Goal: Contribute content: Add original content to the website for others to see

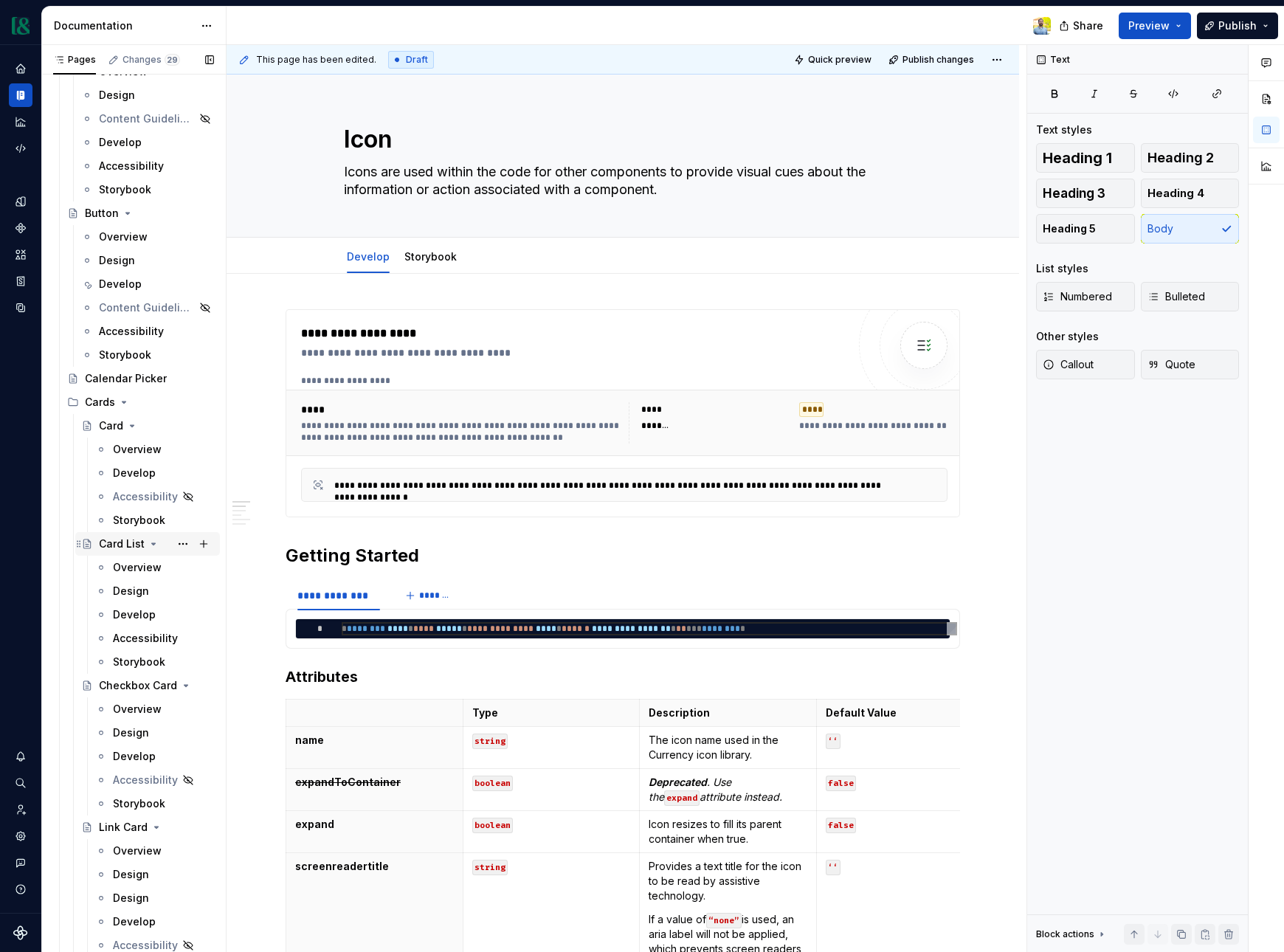
scroll to position [1818, 0]
click at [129, 235] on div "Overview" at bounding box center [123, 237] width 49 height 15
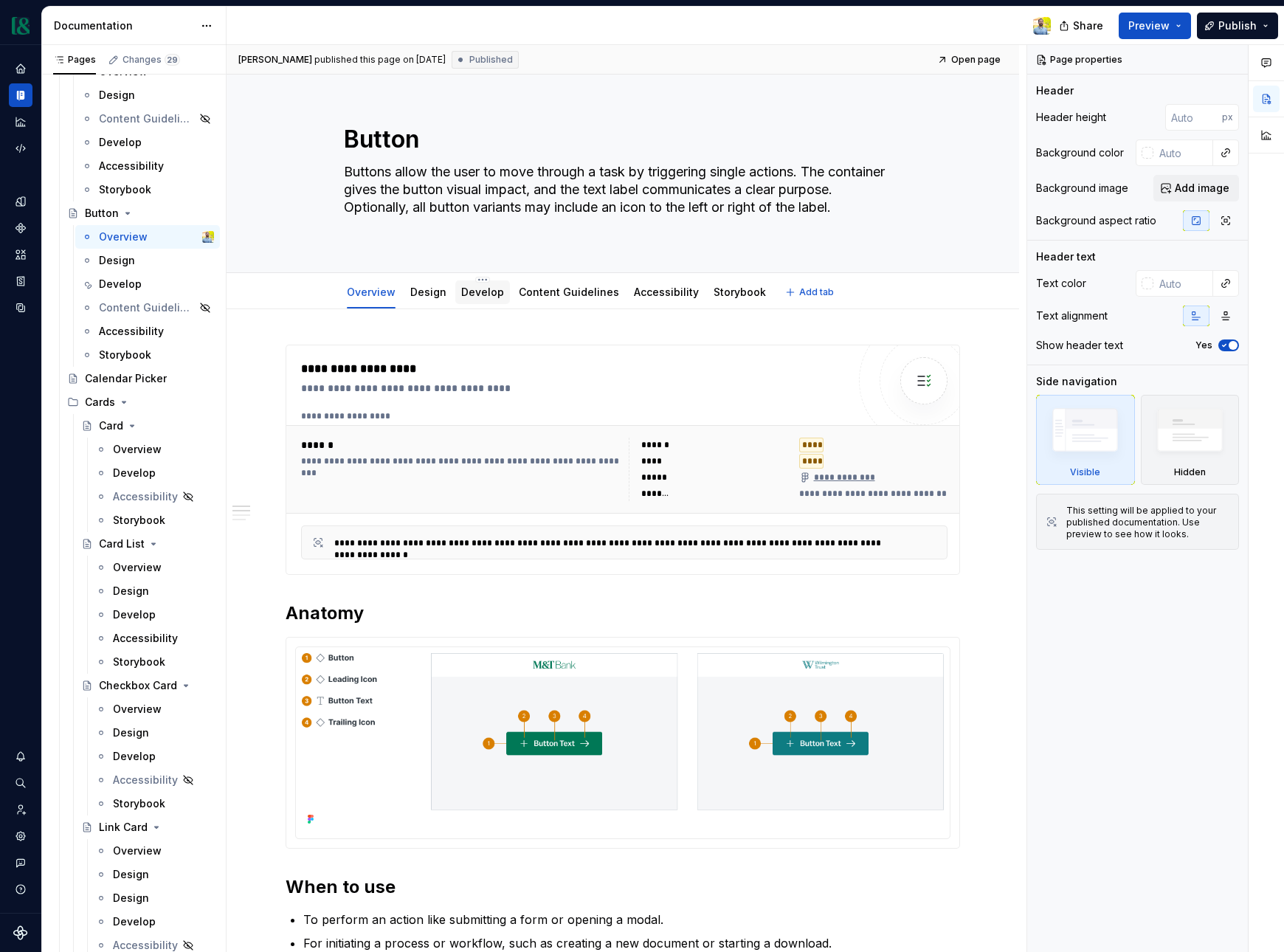
click at [492, 293] on link "Develop" at bounding box center [482, 292] width 43 height 13
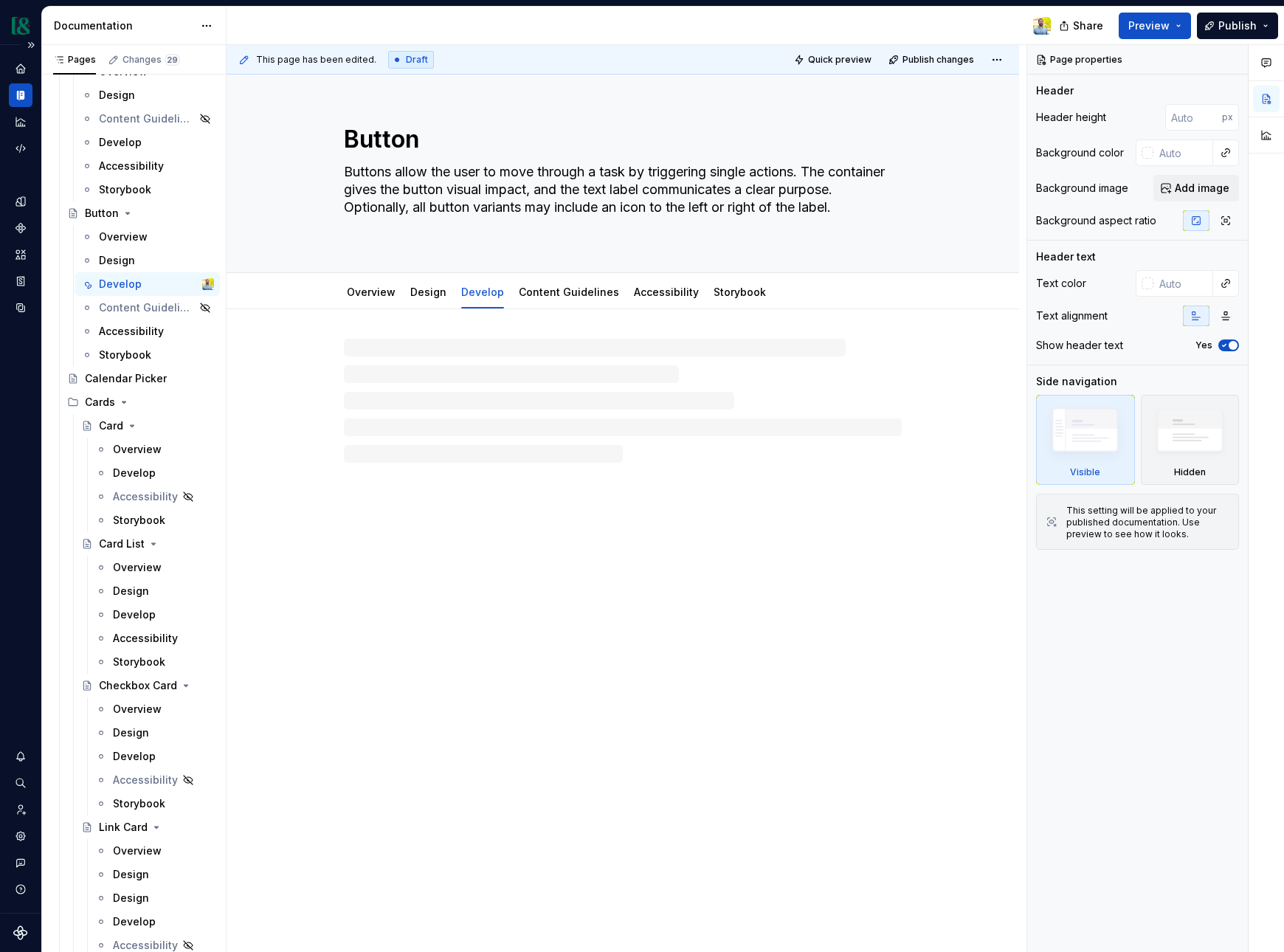
type textarea "*"
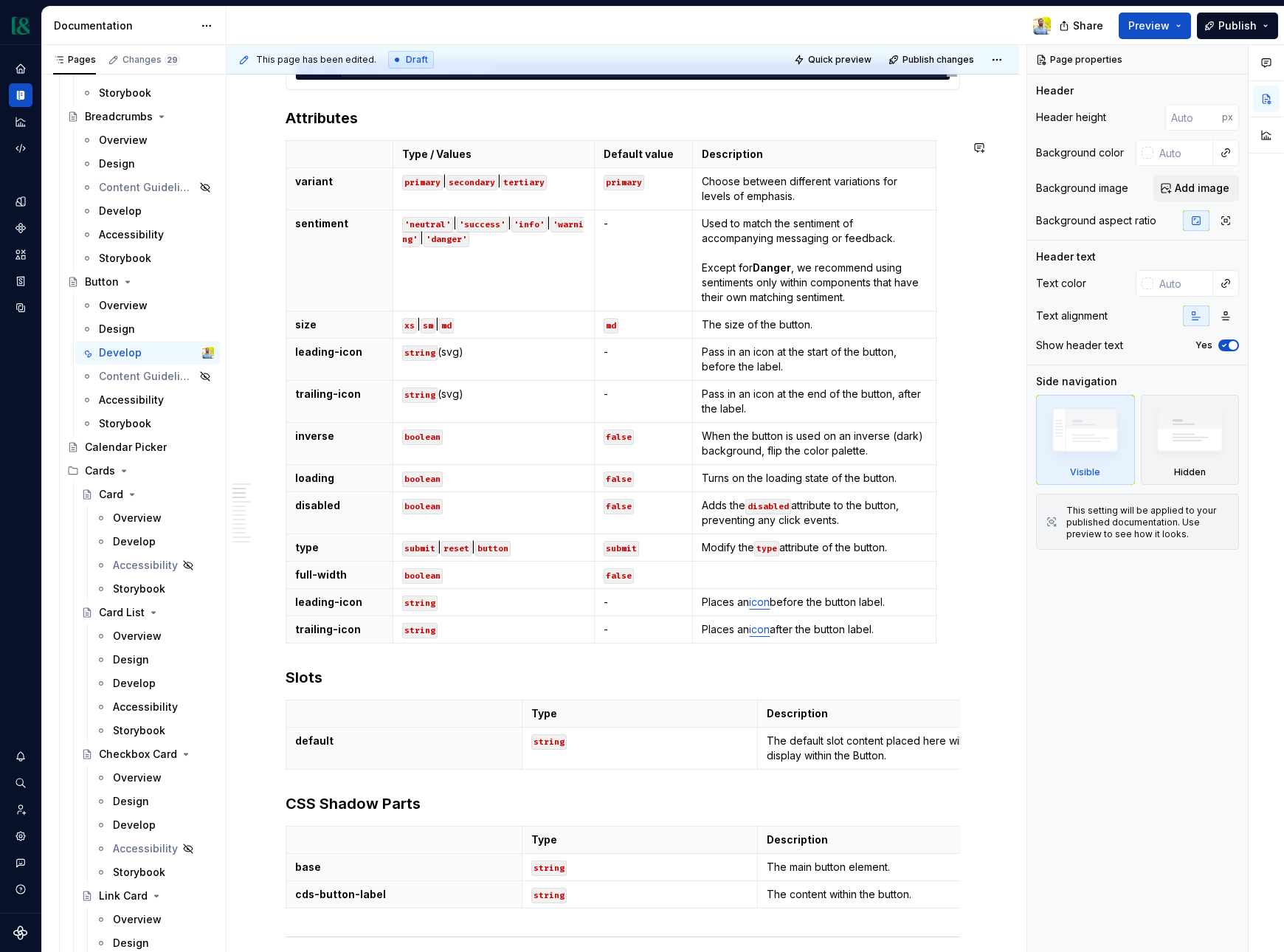
scroll to position [360, 0]
click at [287, 515] on html "Currency Dataset M&T Documentation Share Preview Publish Pages Changes 29 Add A…" at bounding box center [642, 476] width 1284 height 952
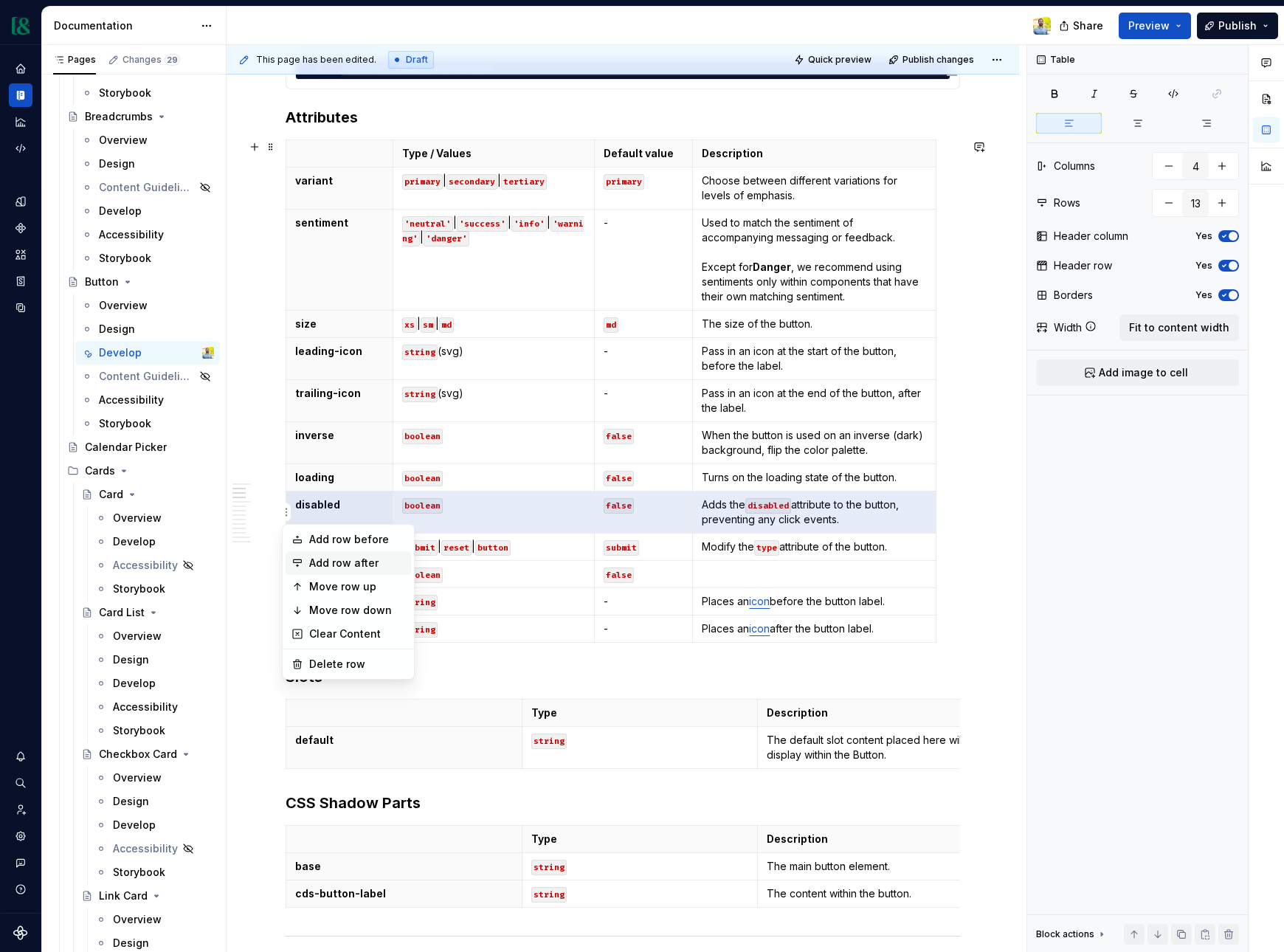
click at [335, 562] on div "Add row after" at bounding box center [357, 563] width 96 height 15
type input "14"
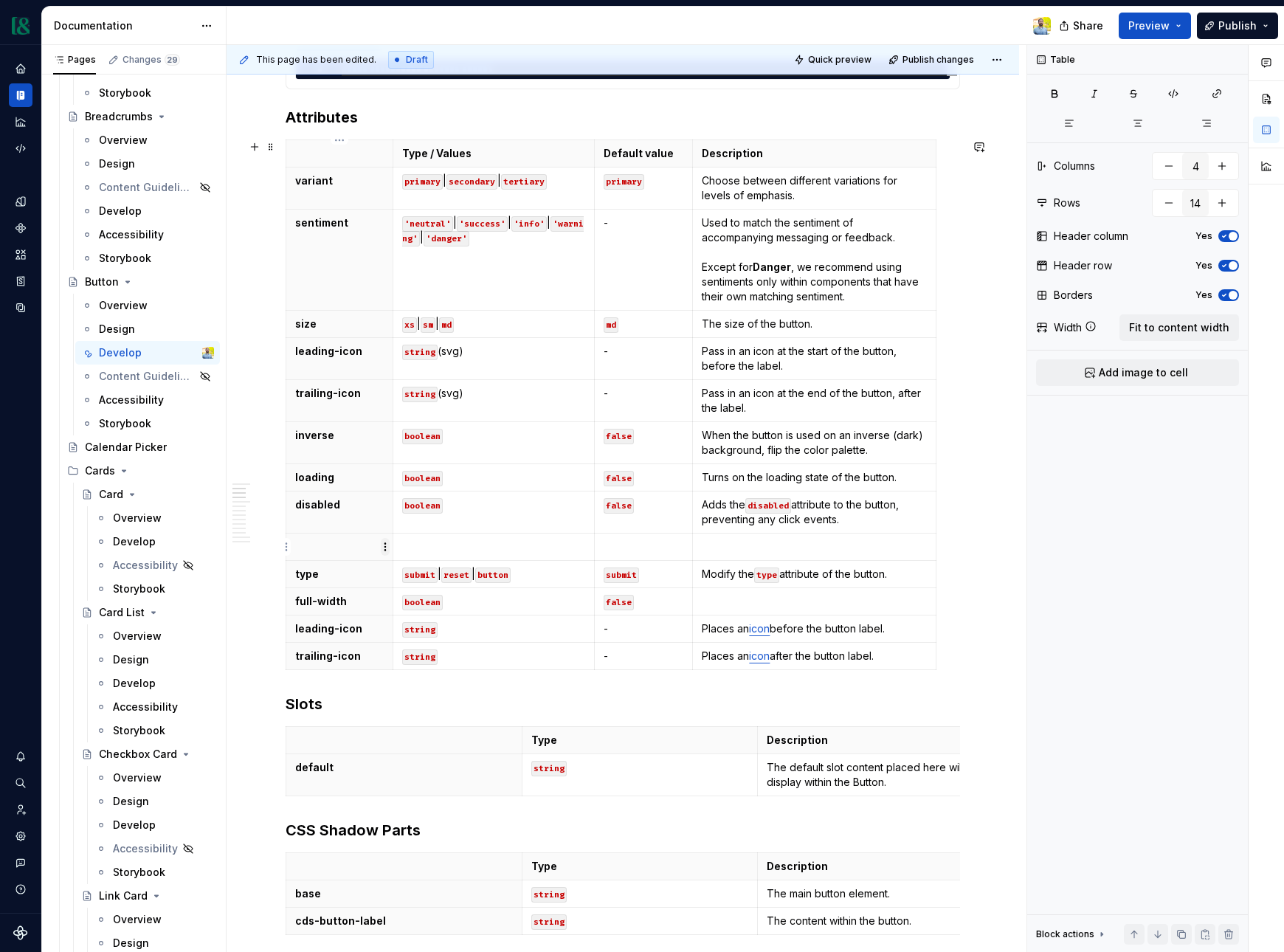
drag, startPoint x: 330, startPoint y: 553, endPoint x: 381, endPoint y: 547, distance: 51.4
click at [330, 553] on p at bounding box center [340, 547] width 89 height 15
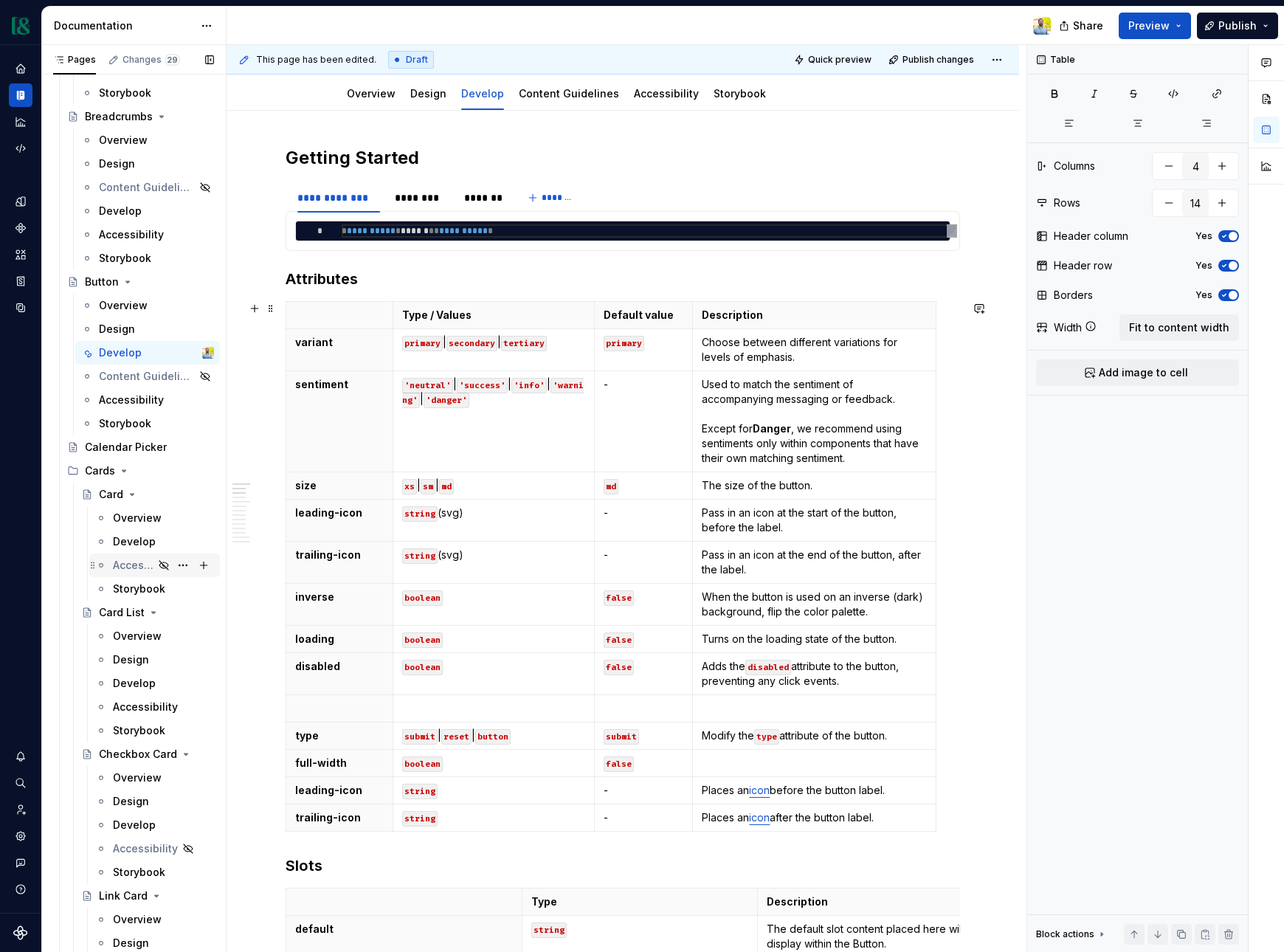
scroll to position [211, 0]
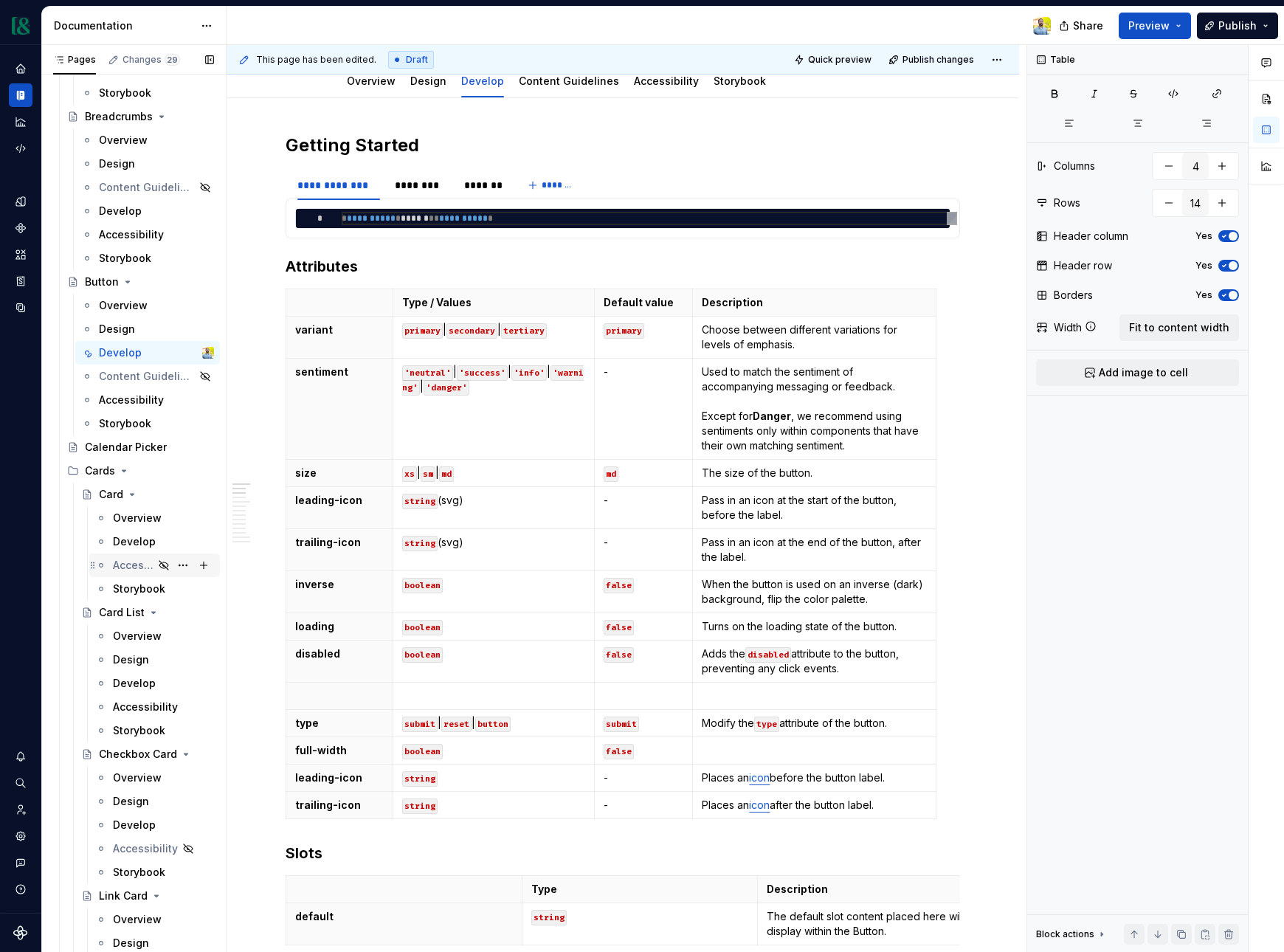
type textarea "*"
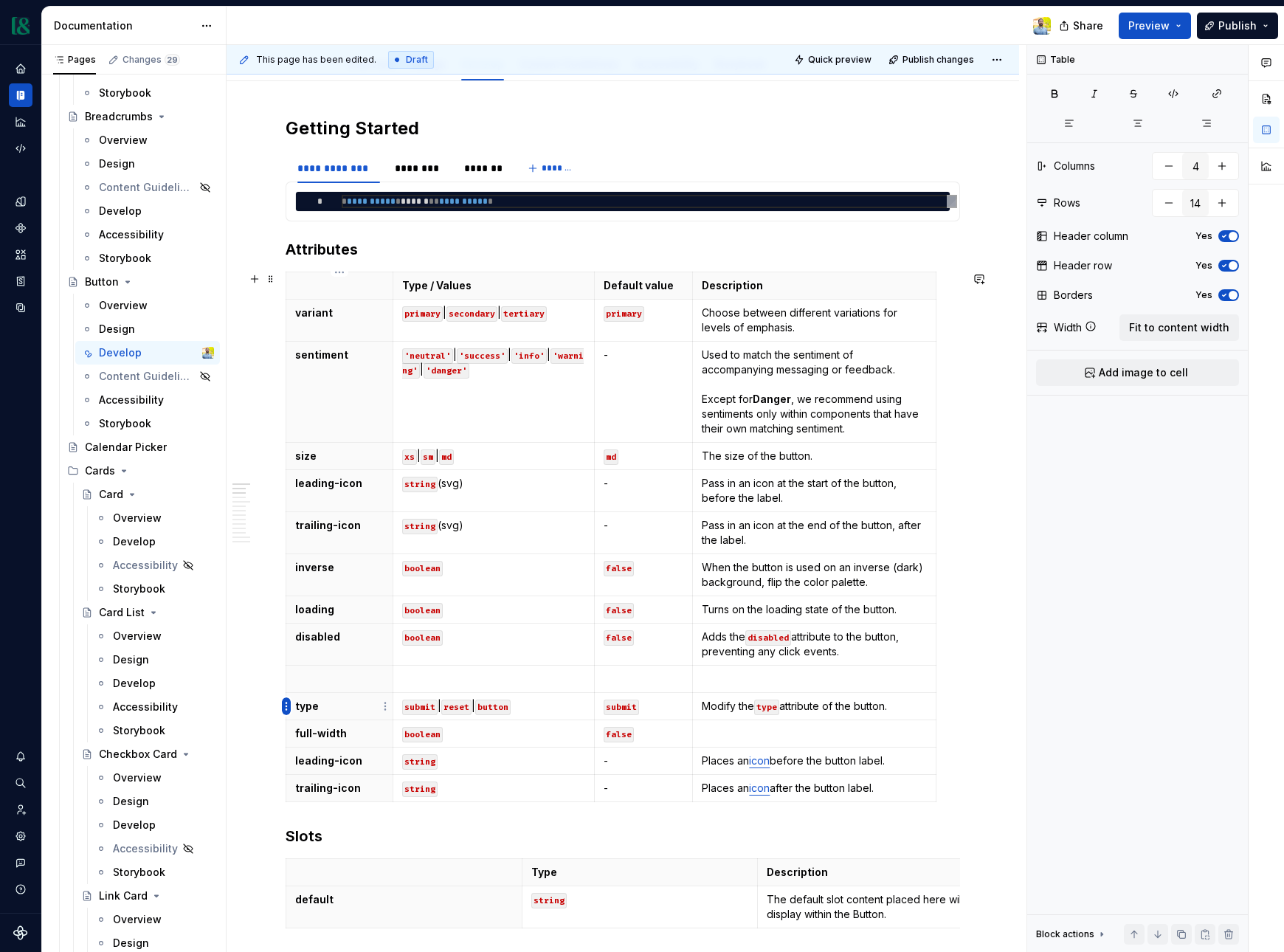
click at [283, 708] on html "Currency Dataset M&T Documentation Share Preview Publish Pages Changes 29 Add A…" at bounding box center [642, 476] width 1284 height 952
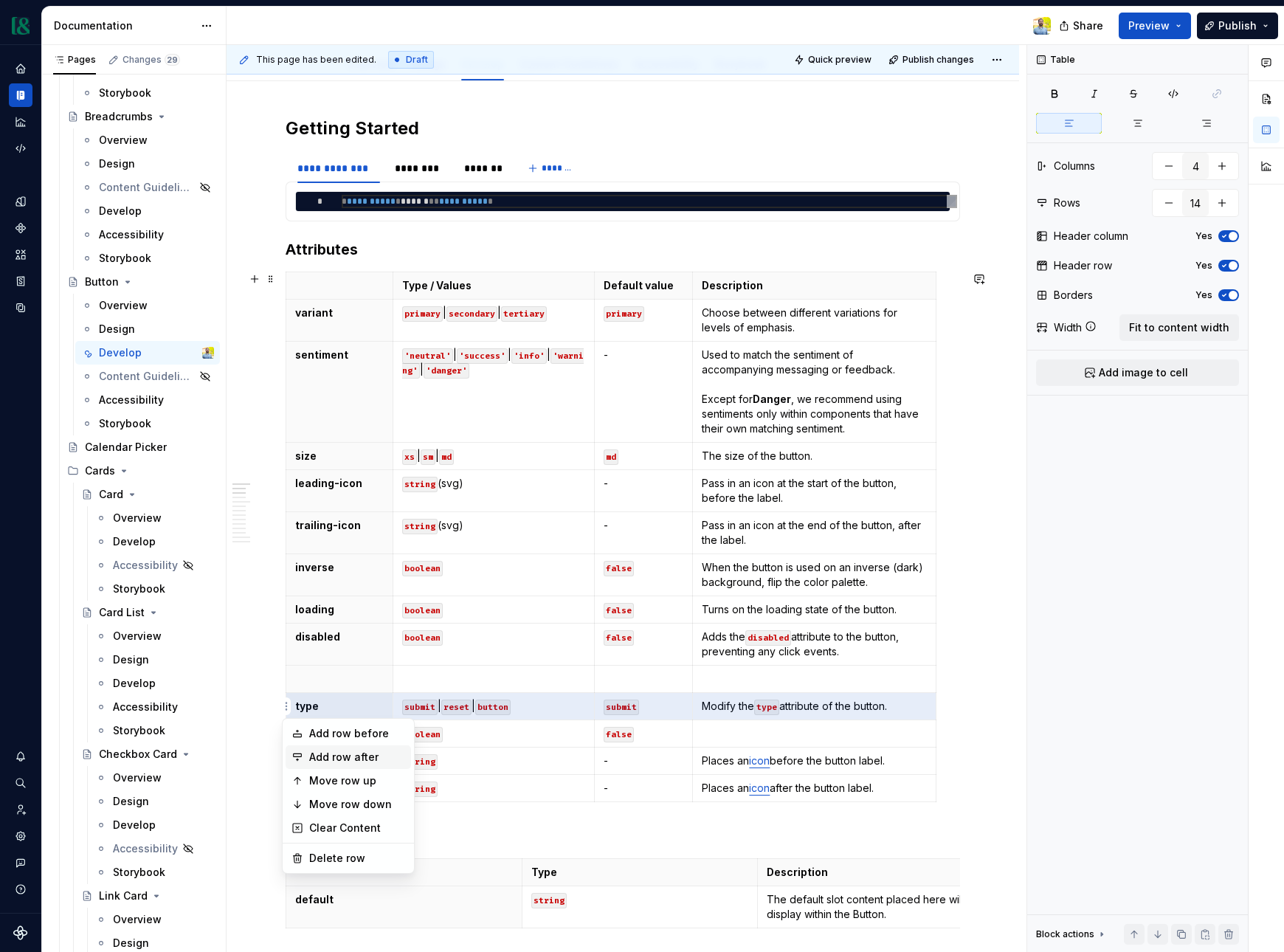
click at [326, 763] on div "Add row after" at bounding box center [357, 757] width 96 height 15
type input "15"
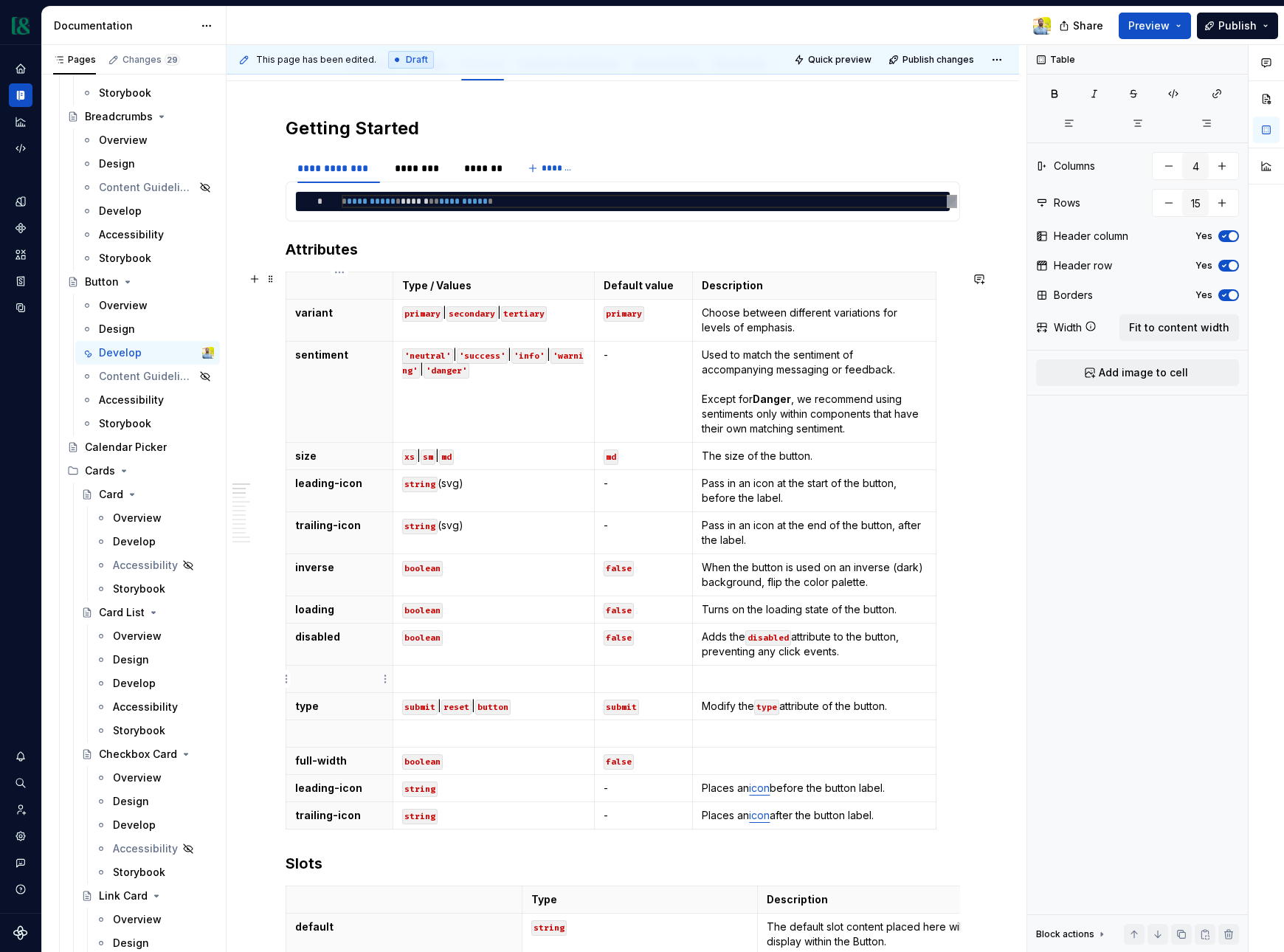
click at [326, 679] on p at bounding box center [340, 679] width 89 height 15
click at [290, 681] on html "Currency Dataset M&T Documentation Share Preview Publish Pages Changes 29 Add A…" at bounding box center [642, 476] width 1284 height 952
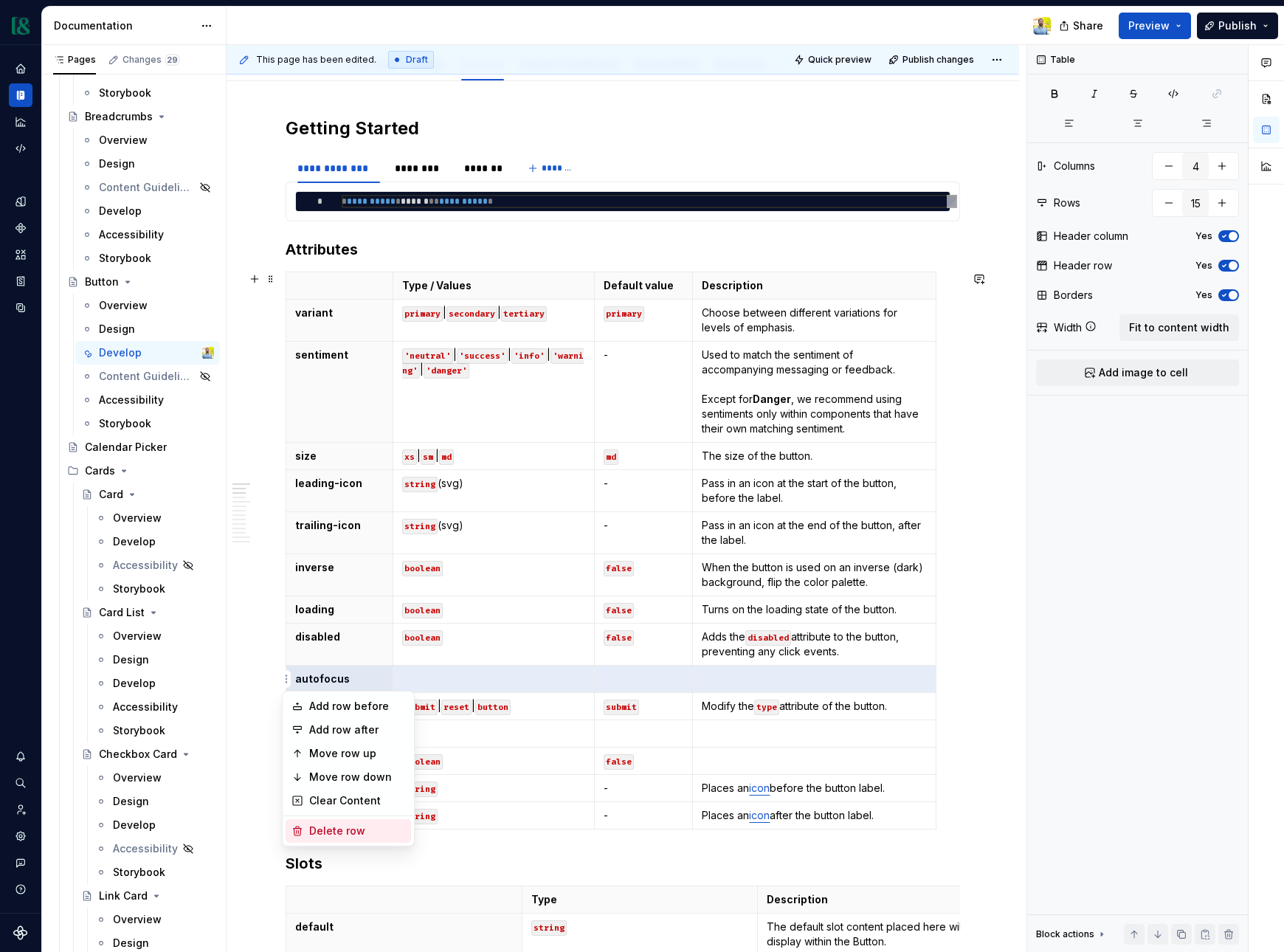
click at [347, 829] on div "Delete row" at bounding box center [357, 831] width 96 height 15
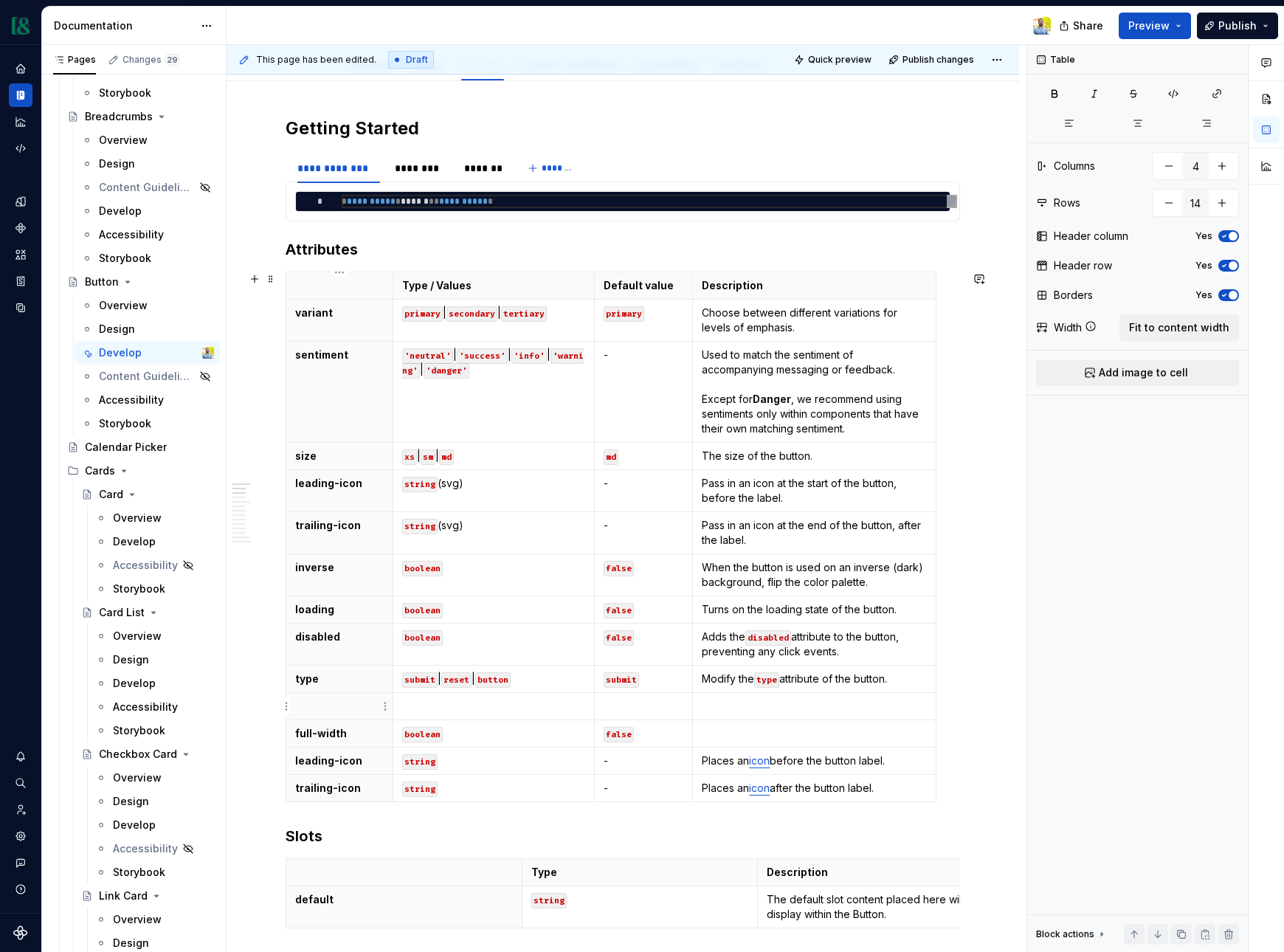
click at [311, 704] on p at bounding box center [340, 706] width 89 height 15
click at [285, 708] on html "Currency Dataset M&T Documentation Share Preview Publish Pages Changes 29 Add A…" at bounding box center [642, 476] width 1284 height 952
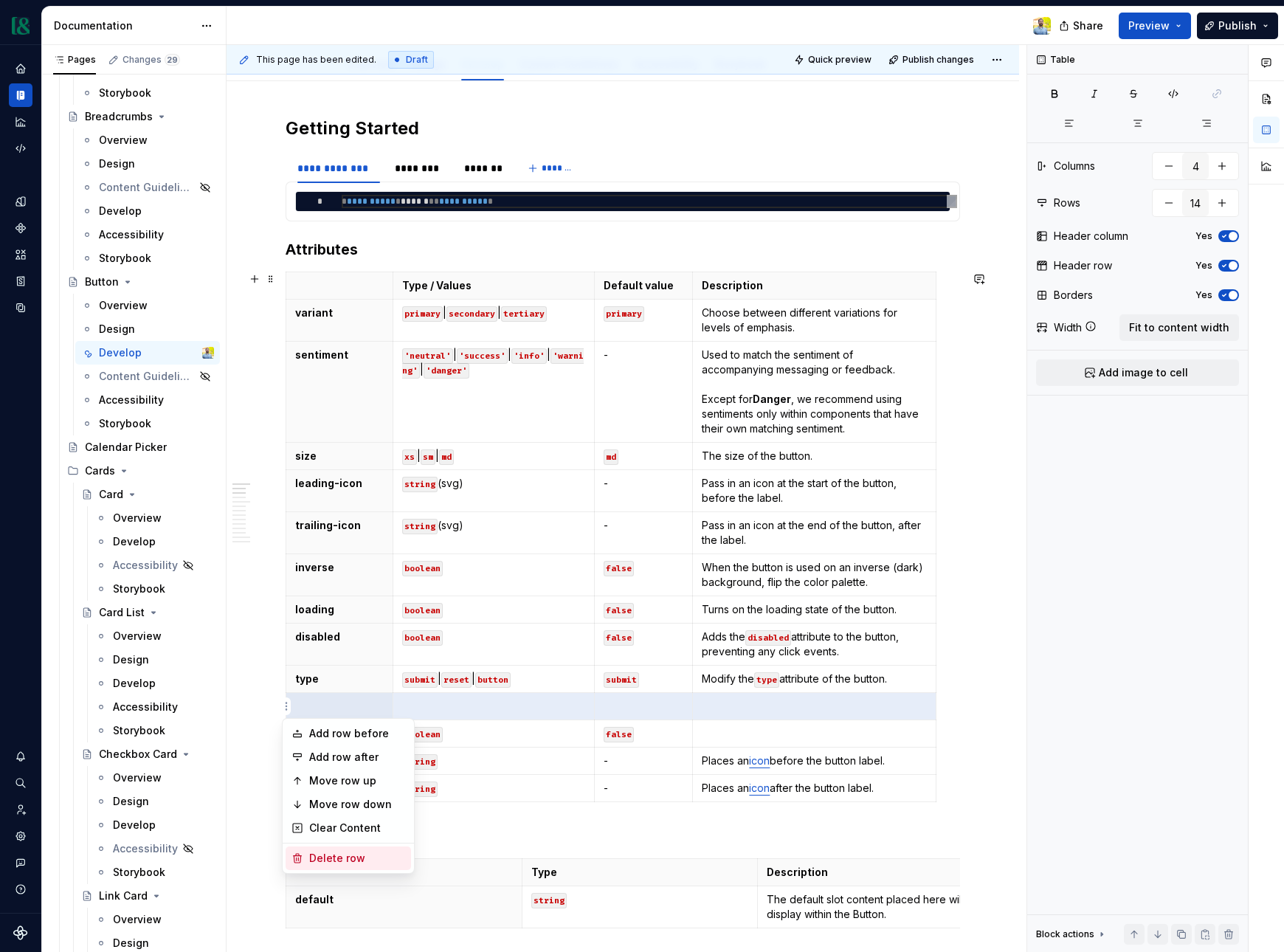
click at [334, 856] on div "Delete row" at bounding box center [357, 858] width 96 height 15
type input "13"
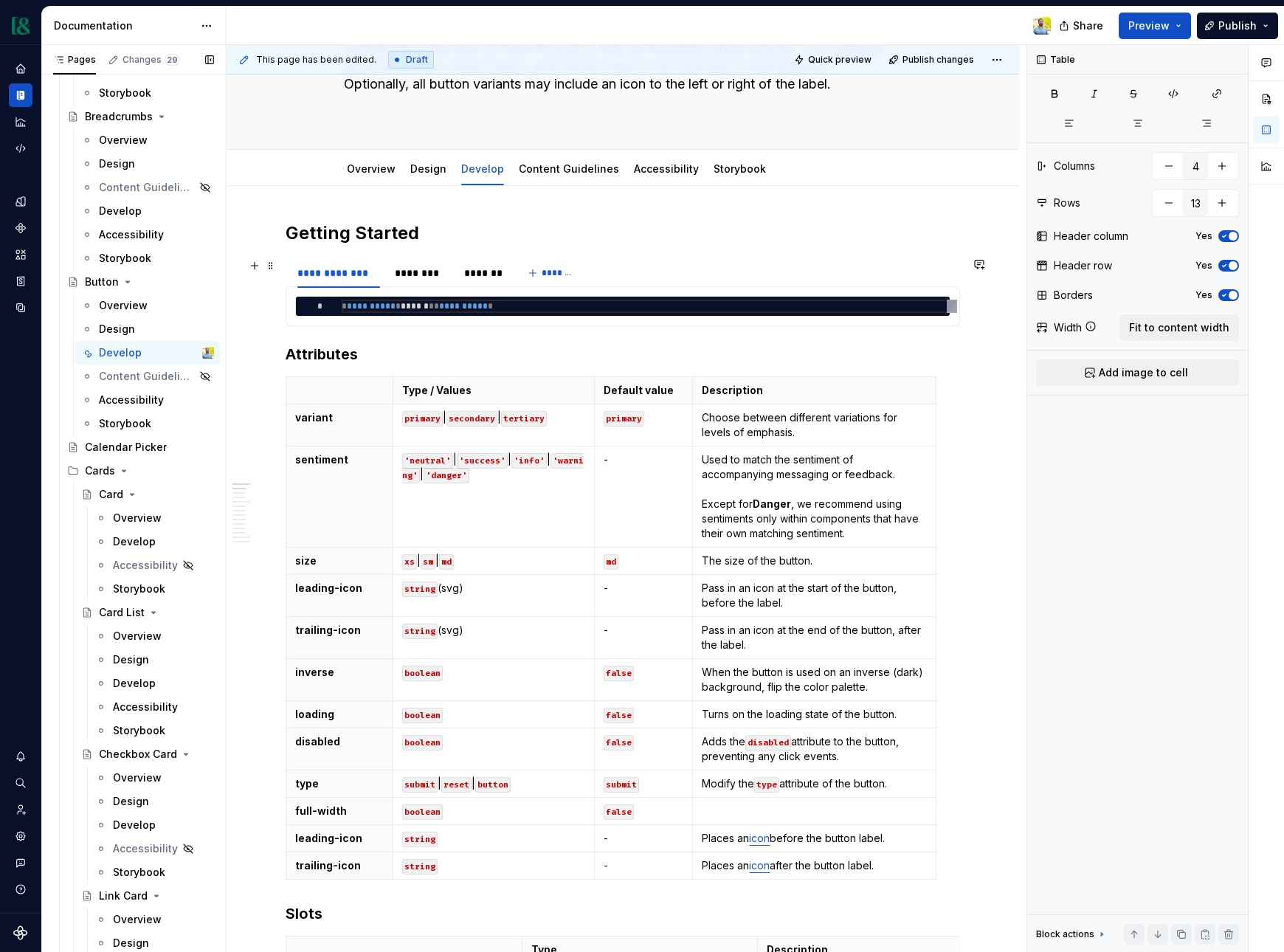
scroll to position [0, 0]
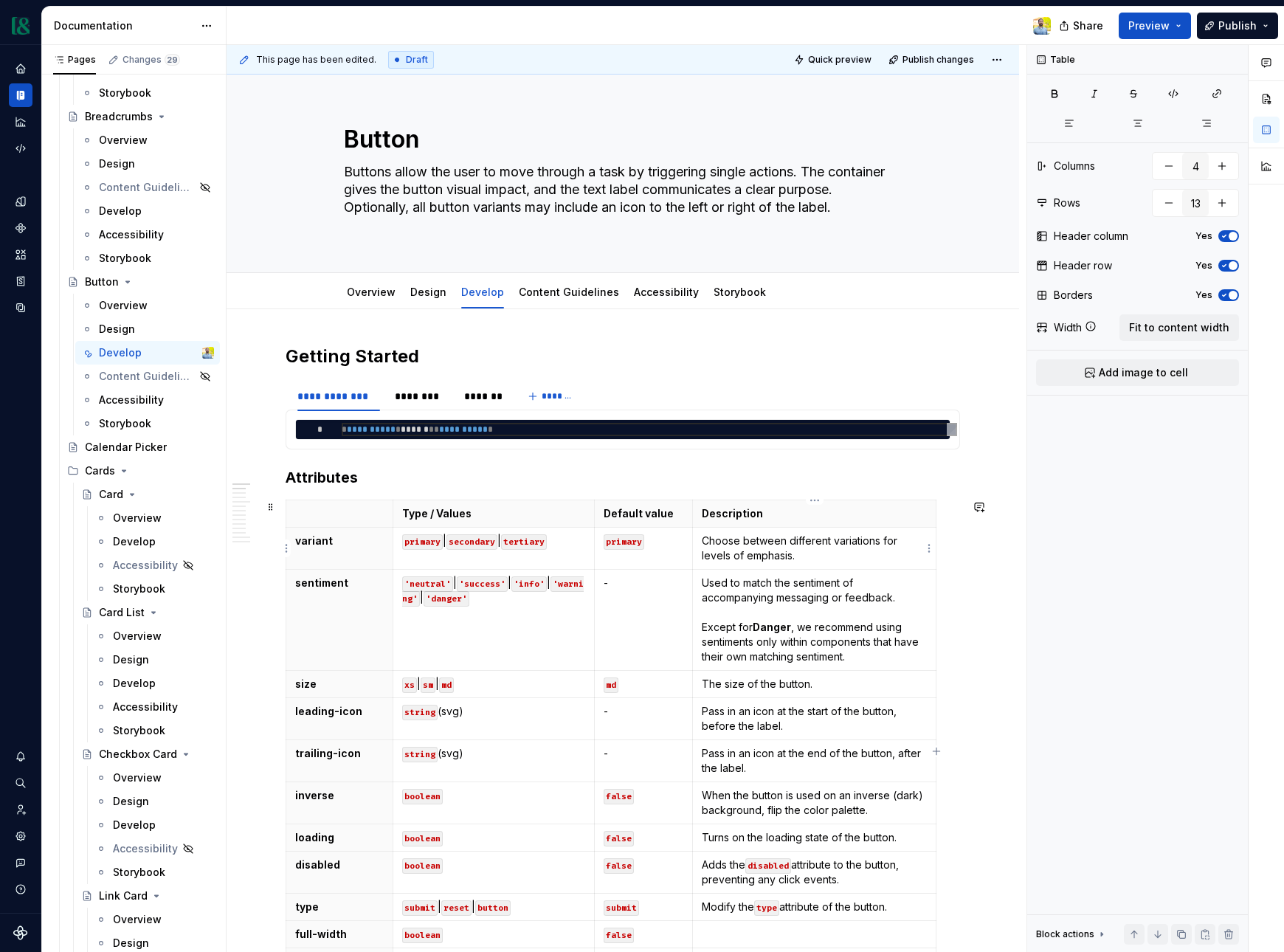
click at [850, 543] on p "Choose between different variations for levels of emphasis." at bounding box center [814, 547] width 225 height 29
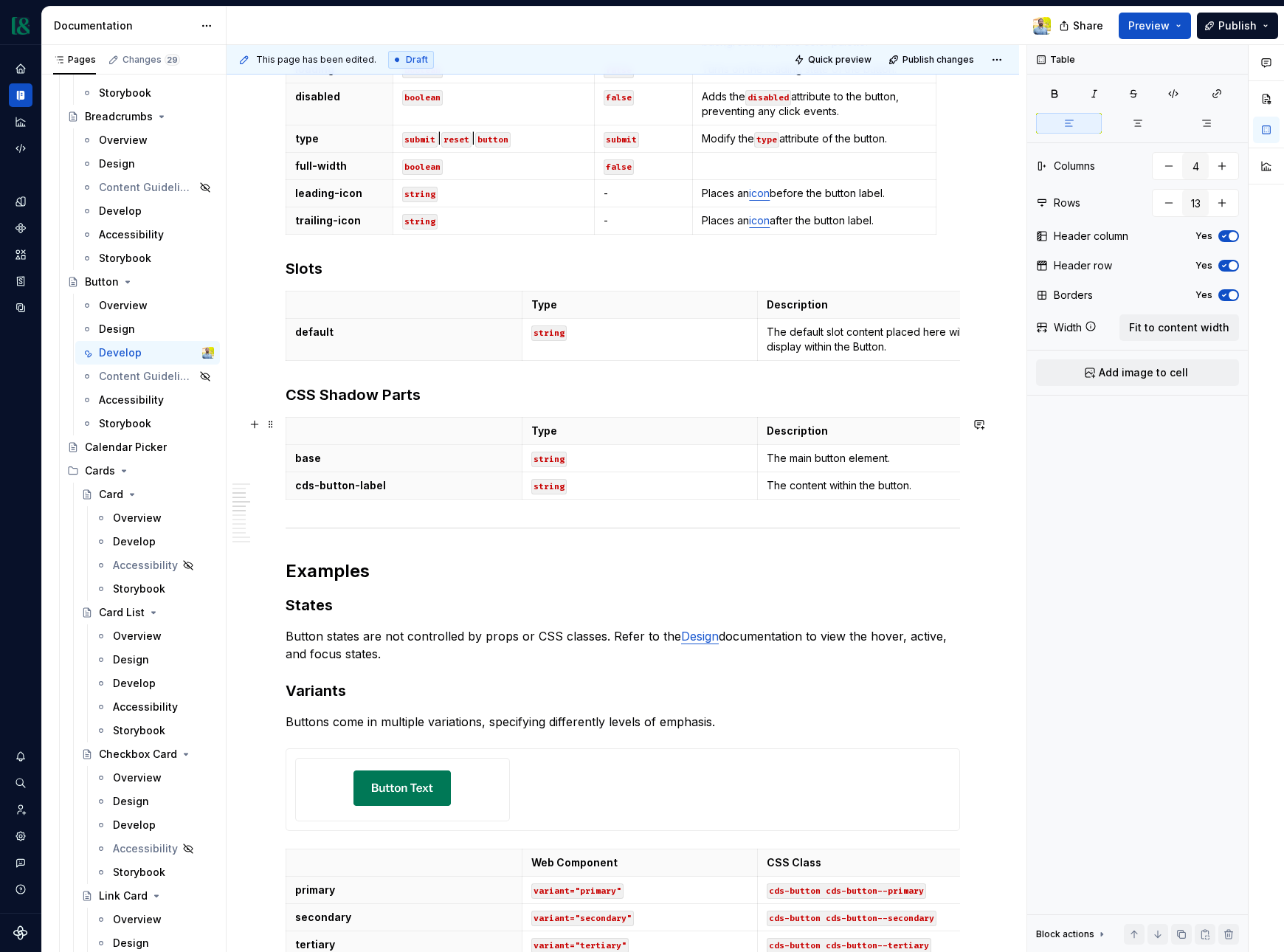
scroll to position [769, 0]
click at [638, 290] on html "Currency Dataset M&T Documentation Share Preview Publish Pages Changes 29 Add A…" at bounding box center [642, 476] width 1284 height 952
type input "3"
type input "2"
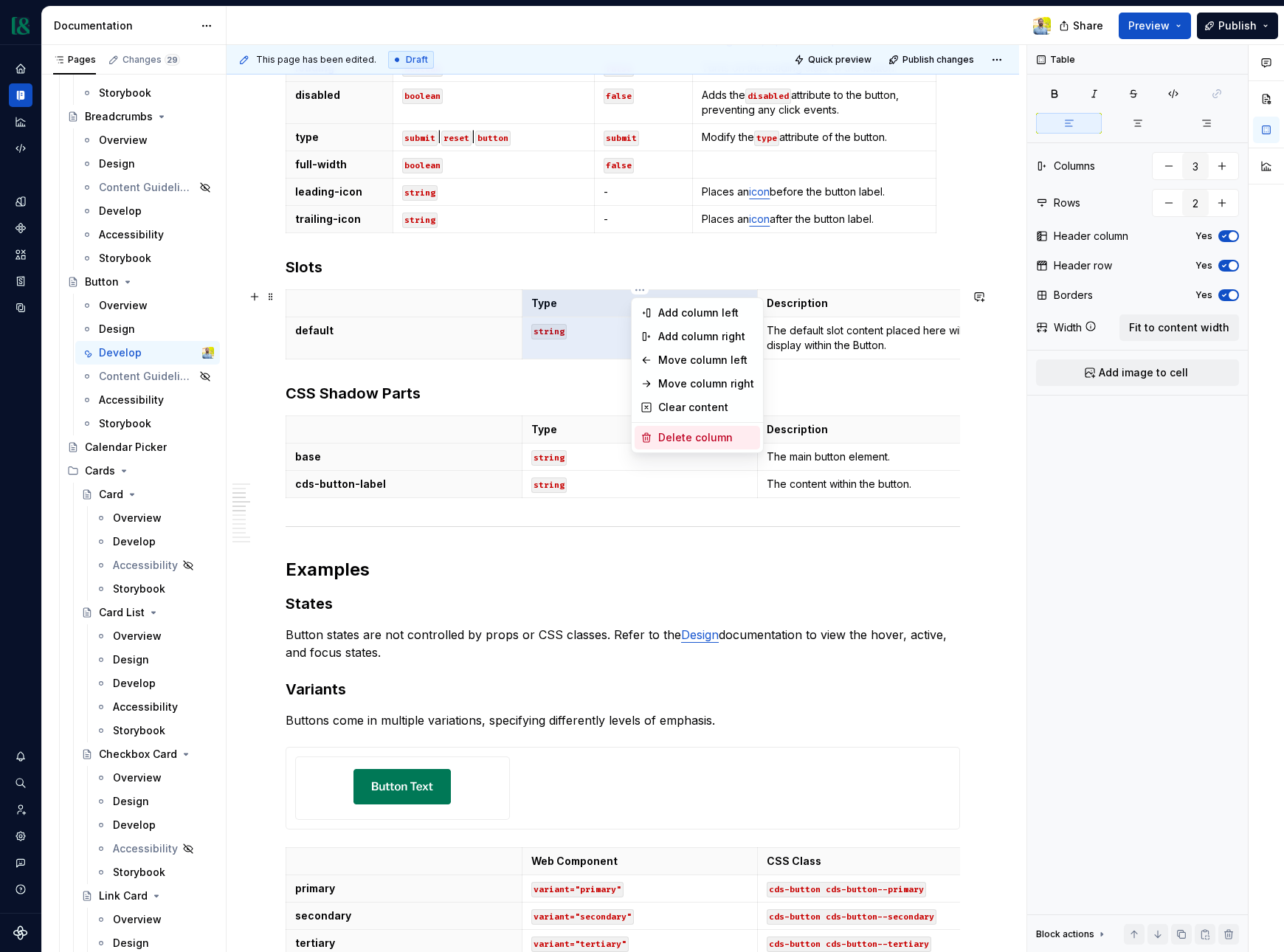
click at [690, 435] on div "Delete column" at bounding box center [706, 438] width 96 height 15
type input "2"
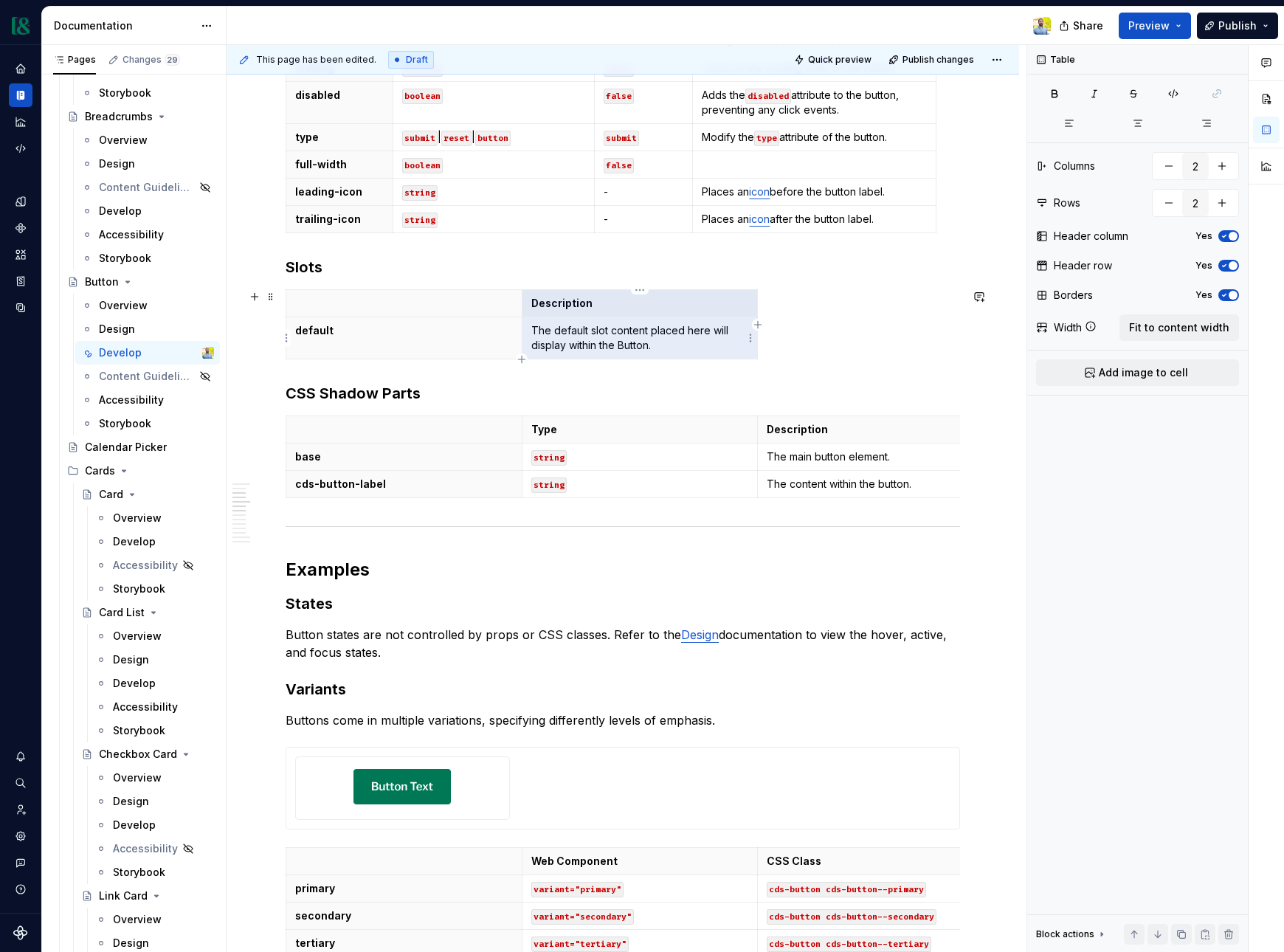
click at [647, 348] on p "The default slot content placed here will display within the Button." at bounding box center [640, 338] width 217 height 29
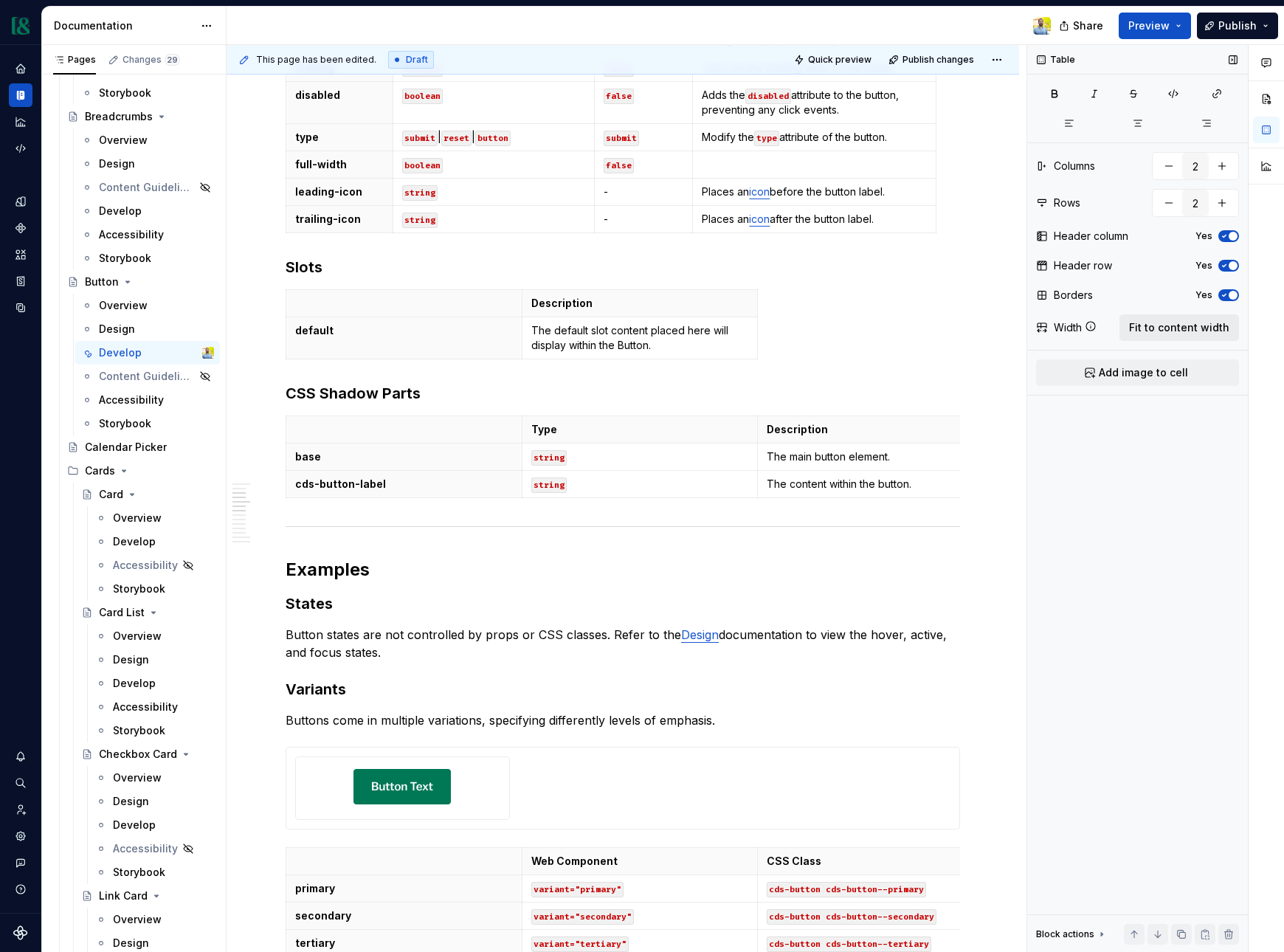
click at [1182, 332] on span "Fit to content width" at bounding box center [1179, 328] width 100 height 15
type textarea "*"
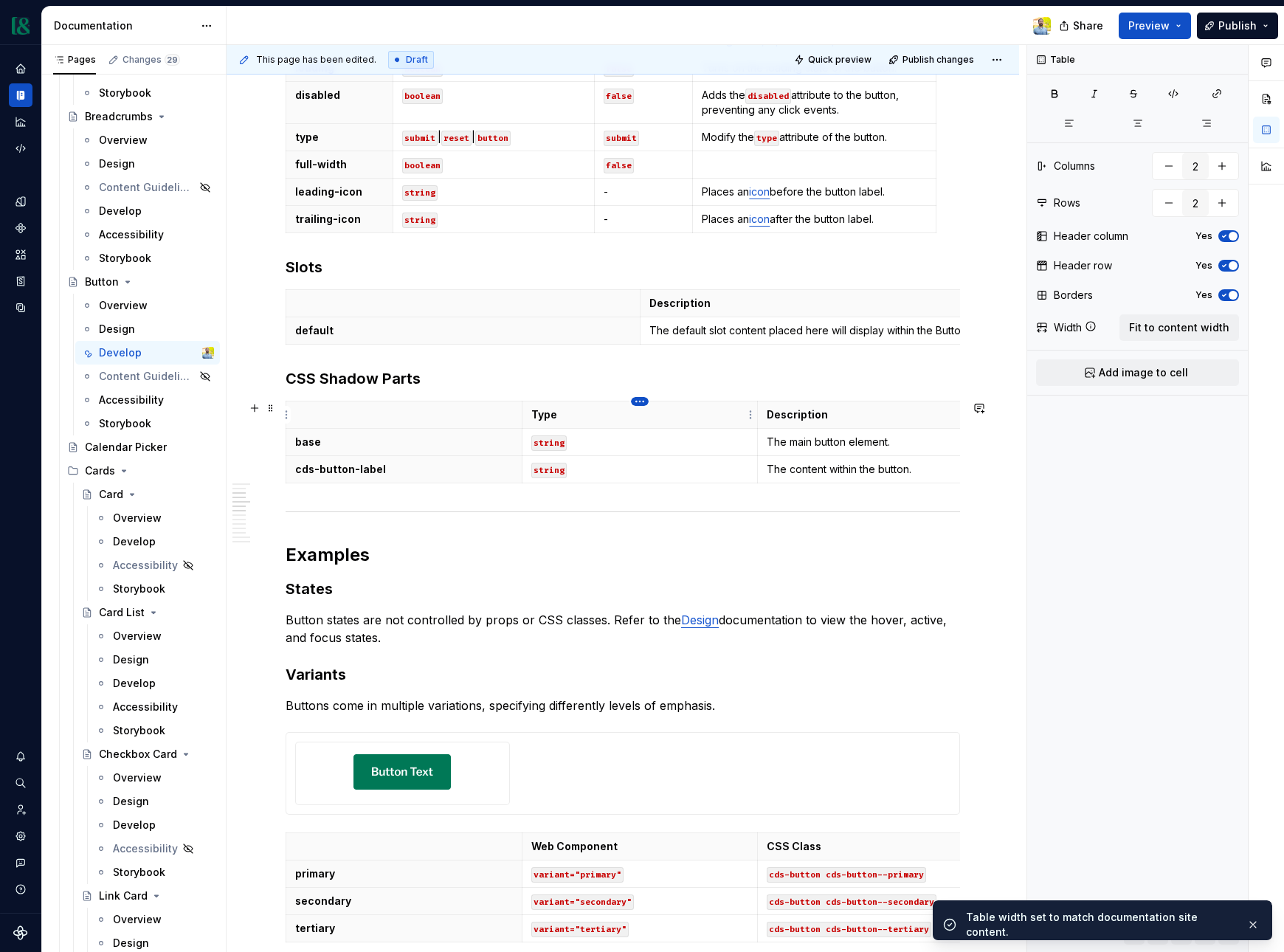
click at [637, 404] on html "Currency Dataset M&T Documentation Share Preview Publish Pages Changes 29 Add A…" at bounding box center [642, 476] width 1284 height 952
type input "3"
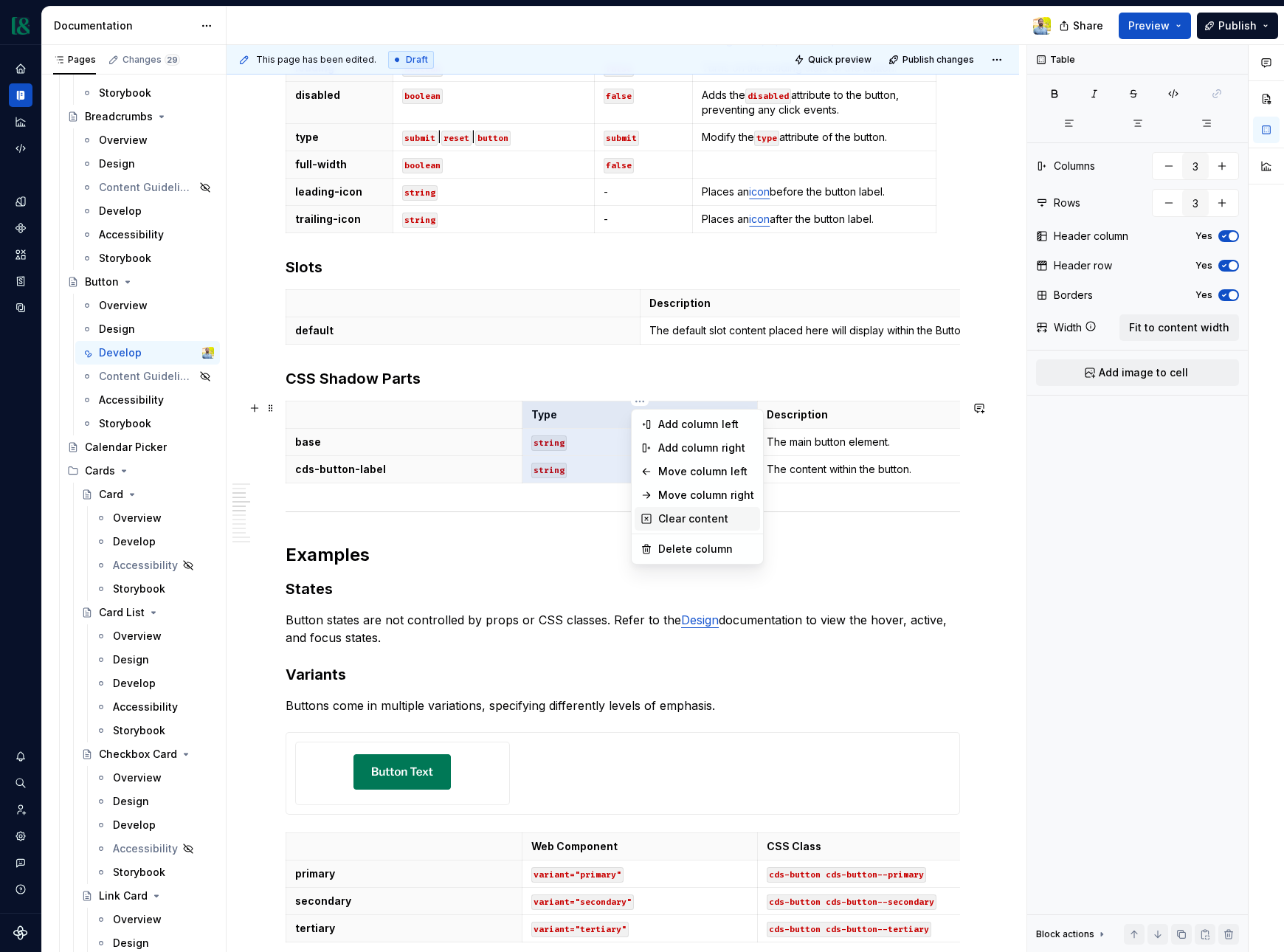
type textarea "*"
click at [694, 551] on div "Delete column" at bounding box center [706, 549] width 96 height 15
type input "2"
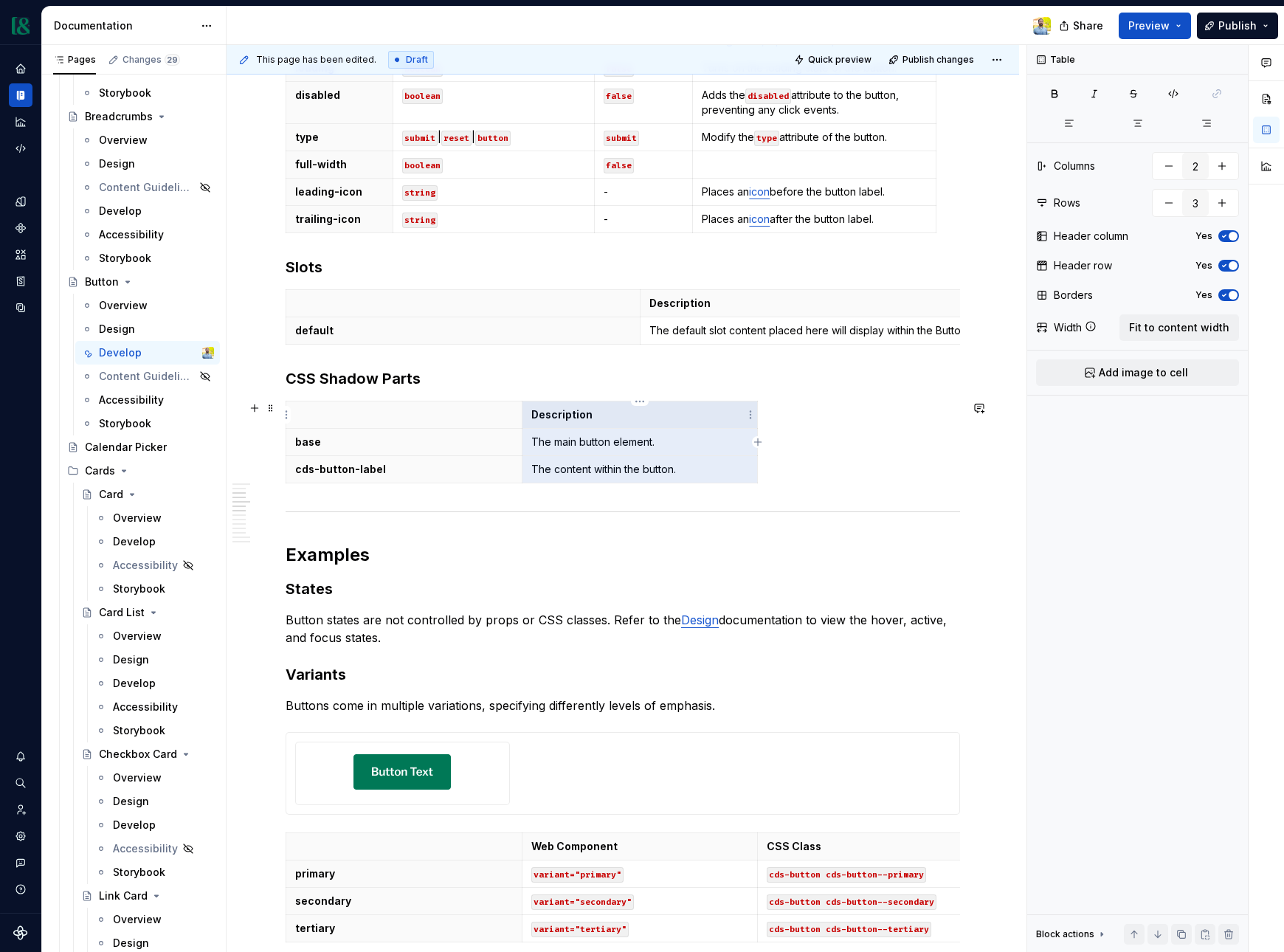
click at [664, 414] on p "Description" at bounding box center [640, 415] width 217 height 15
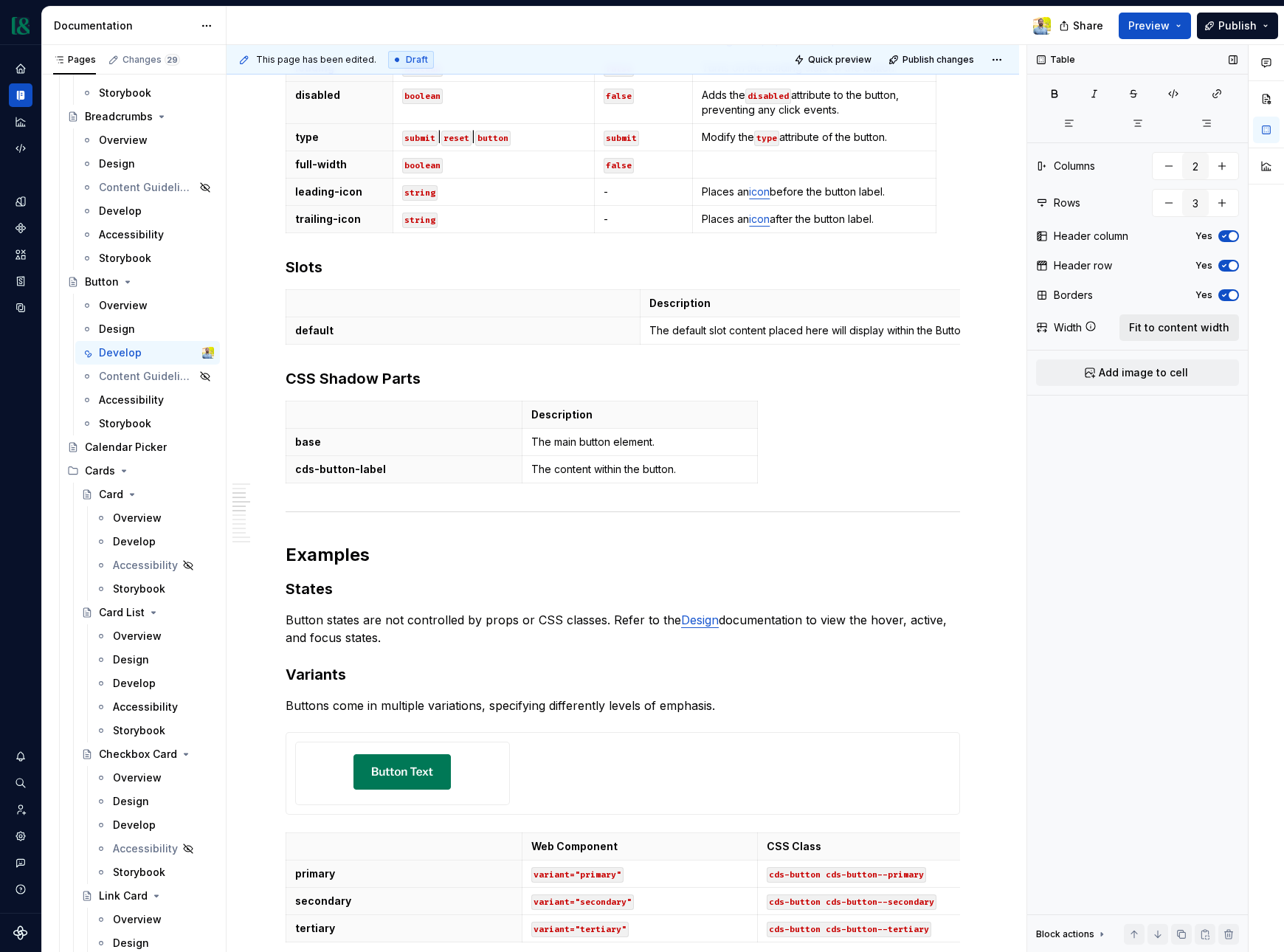
click at [1189, 326] on span "Fit to content width" at bounding box center [1179, 328] width 100 height 15
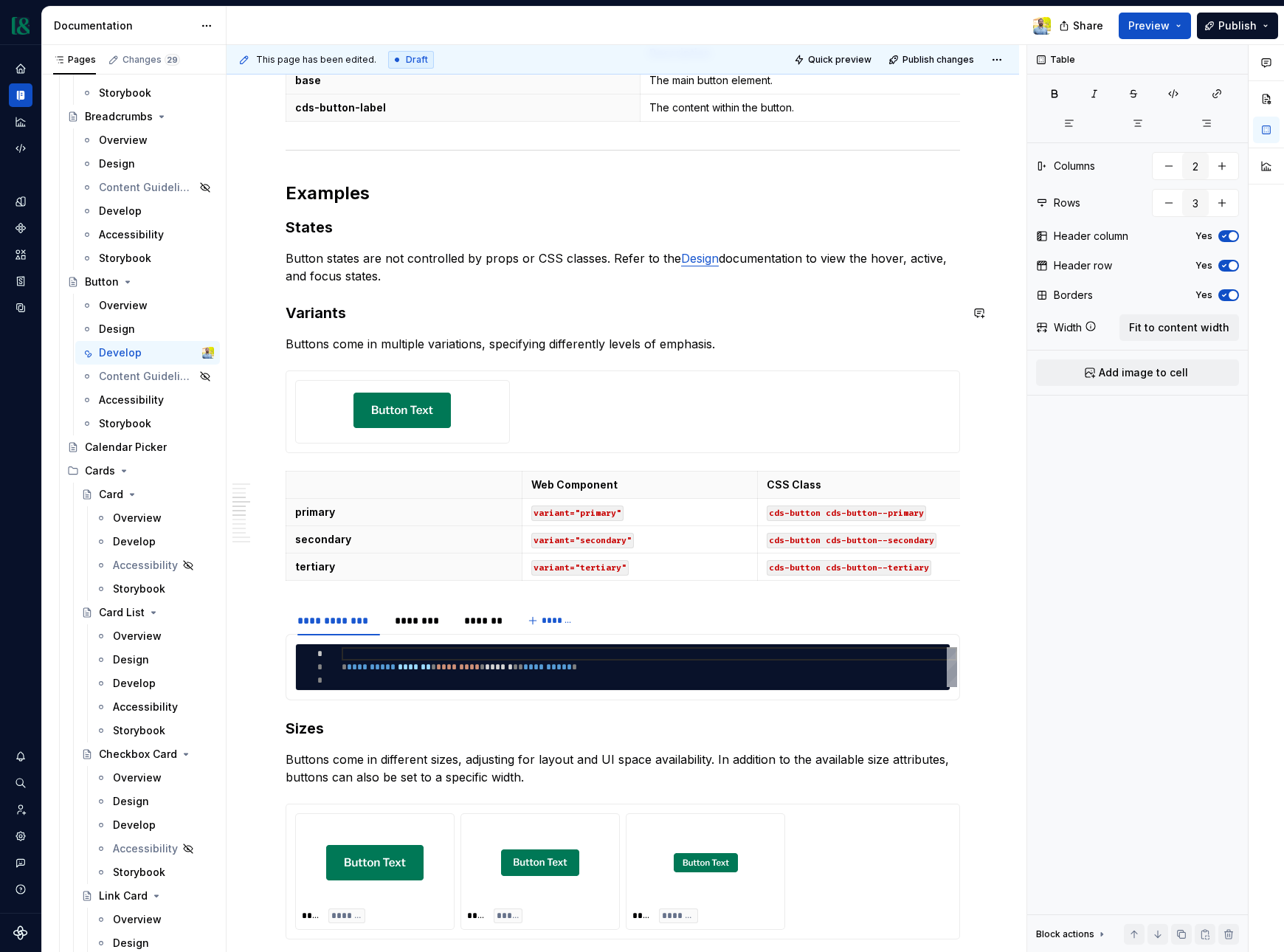
scroll to position [1078, 0]
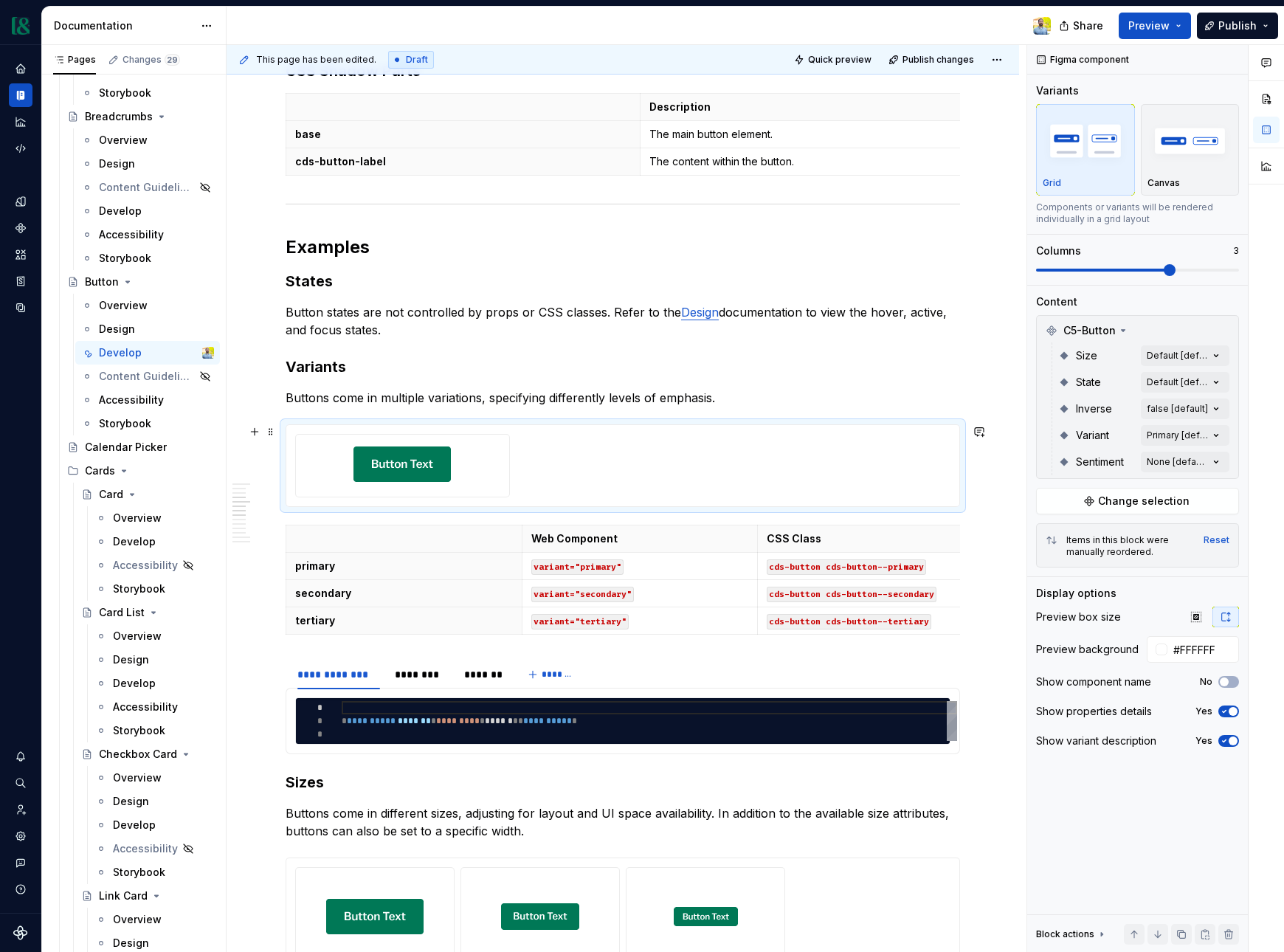
click at [572, 457] on div at bounding box center [623, 465] width 655 height 63
type textarea "*"
click at [1210, 377] on div "Comments Open comments No comments yet Select ‘Comment’ from the block context …" at bounding box center [1155, 499] width 256 height 908
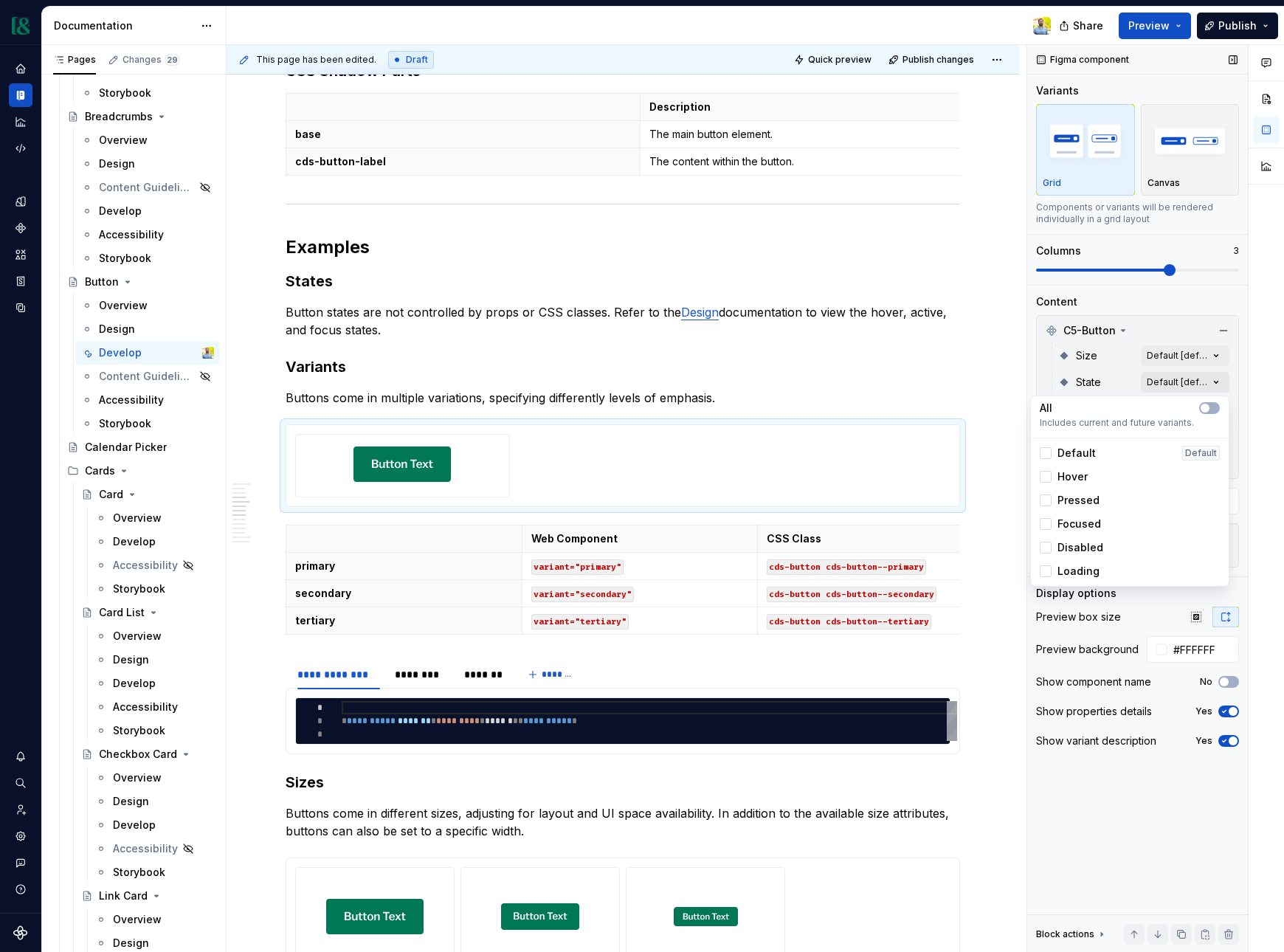
click at [1210, 377] on div "Comments Open comments No comments yet Select ‘Comment’ from the block context …" at bounding box center [1155, 499] width 256 height 908
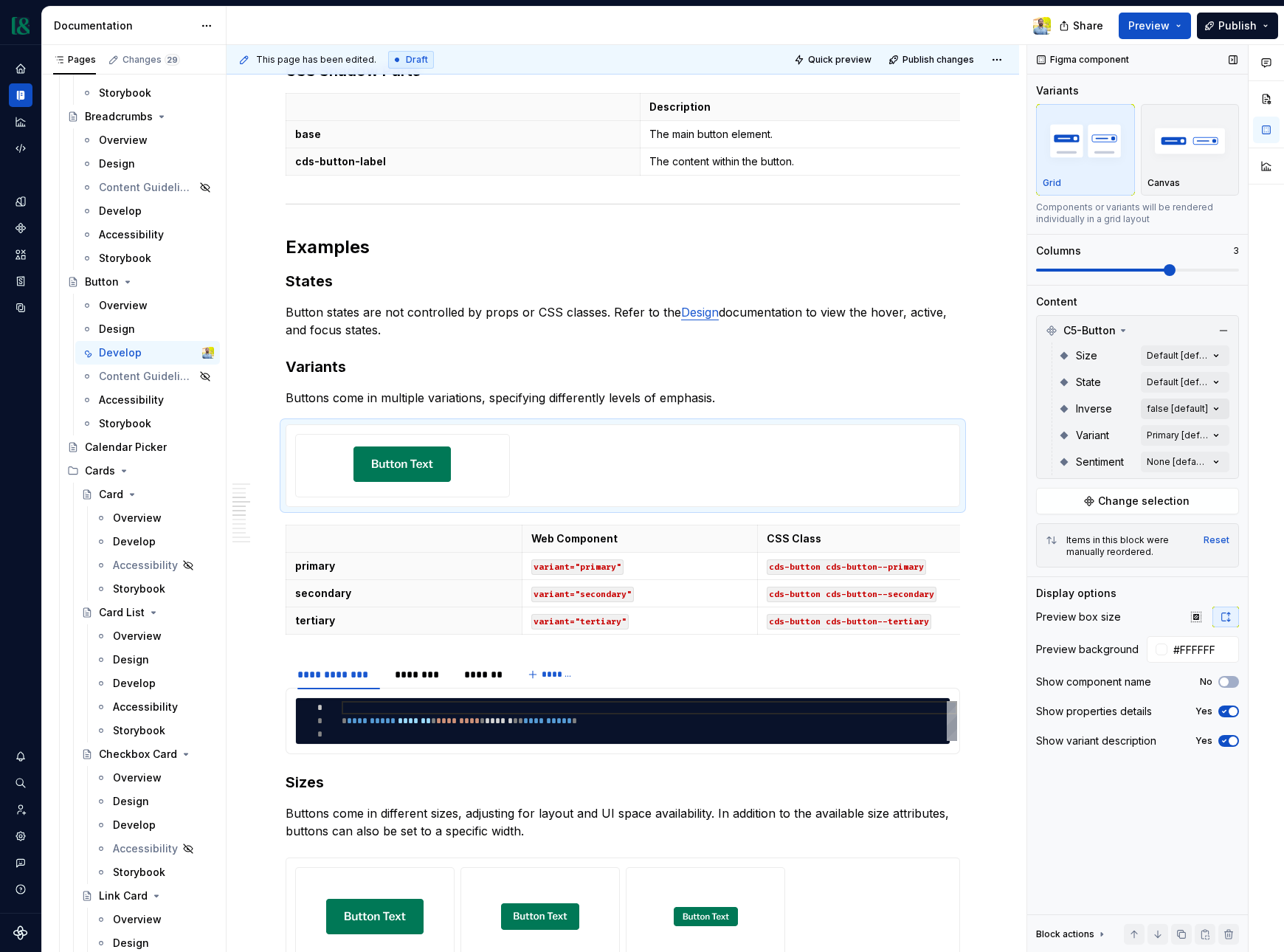
click at [1209, 404] on div "Comments Open comments No comments yet Select ‘Comment’ from the block context …" at bounding box center [1155, 499] width 256 height 908
click at [1197, 435] on div "Comments Open comments No comments yet Select ‘Comment’ from the block context …" at bounding box center [1155, 499] width 256 height 908
click at [1204, 460] on span "button" at bounding box center [1206, 461] width 9 height 9
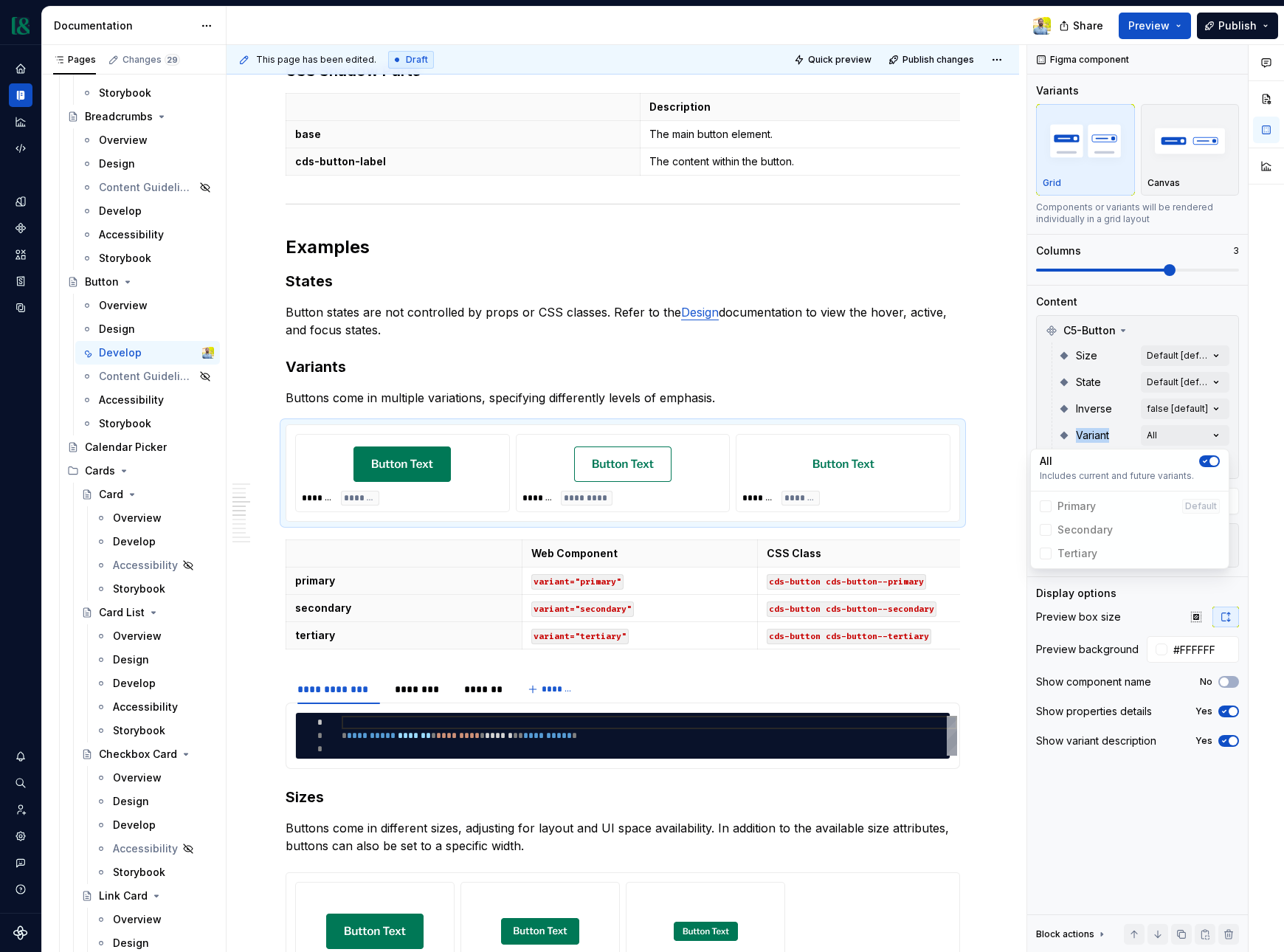
click at [879, 817] on html "Currency Dataset M&T Documentation Share Preview Publish Pages Changes 29 Add A…" at bounding box center [642, 476] width 1284 height 952
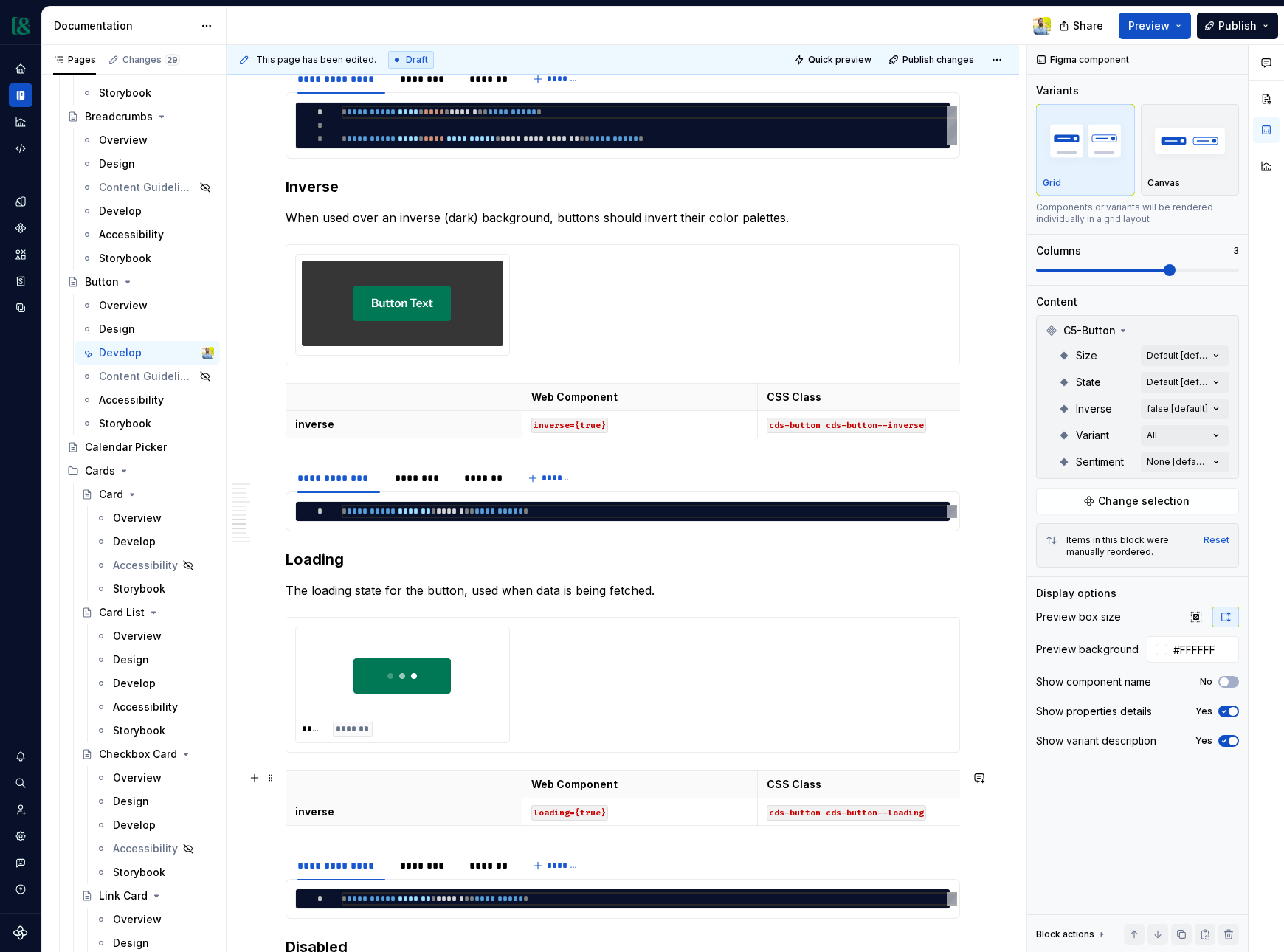
scroll to position [2202, 0]
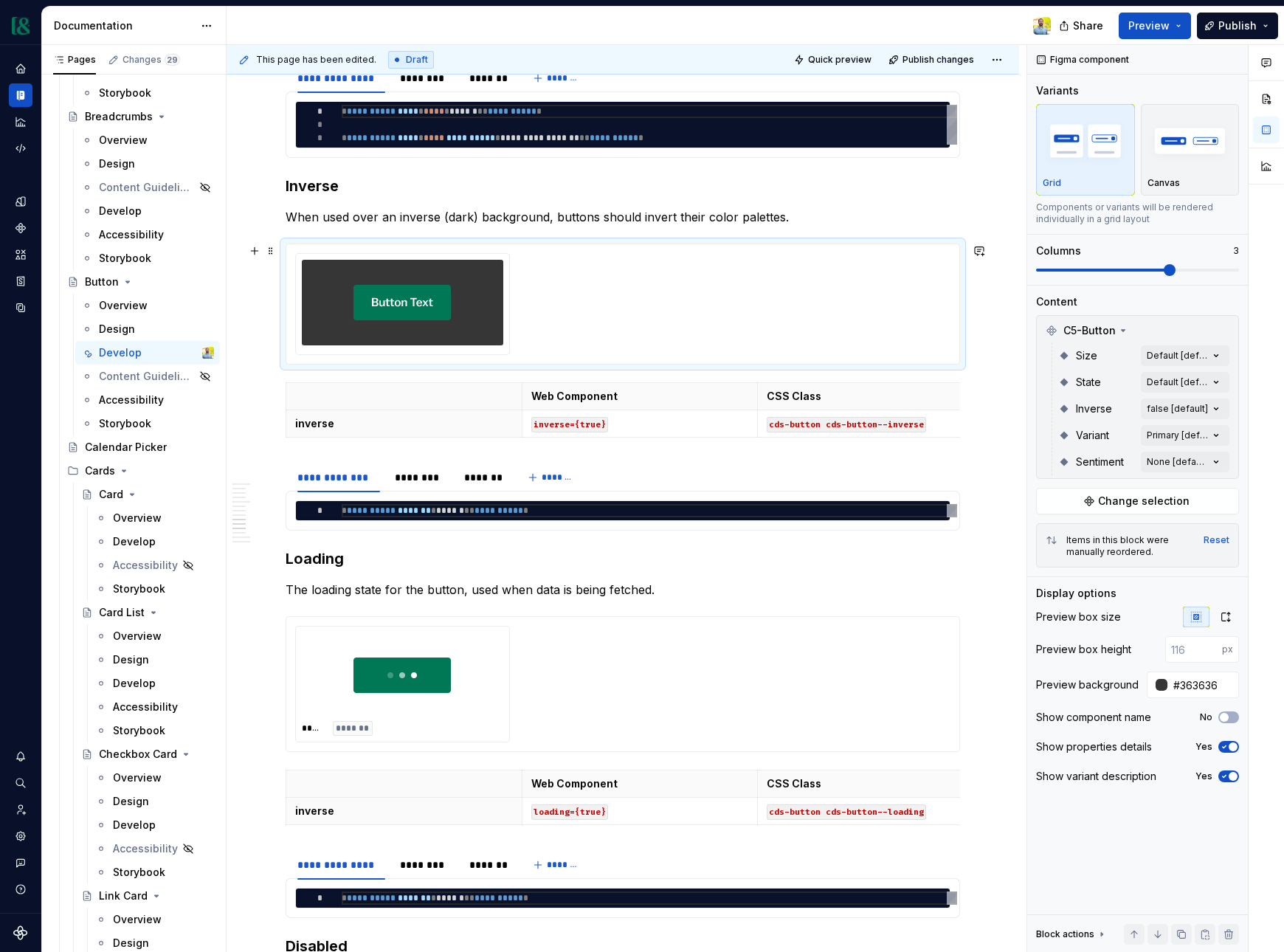
click at [722, 346] on div at bounding box center [623, 304] width 655 height 102
click at [1192, 411] on div "Comments Open comments No comments yet Select ‘Comment’ from the block context …" at bounding box center [1155, 499] width 256 height 908
click at [1212, 435] on button "button" at bounding box center [1210, 435] width 20 height 12
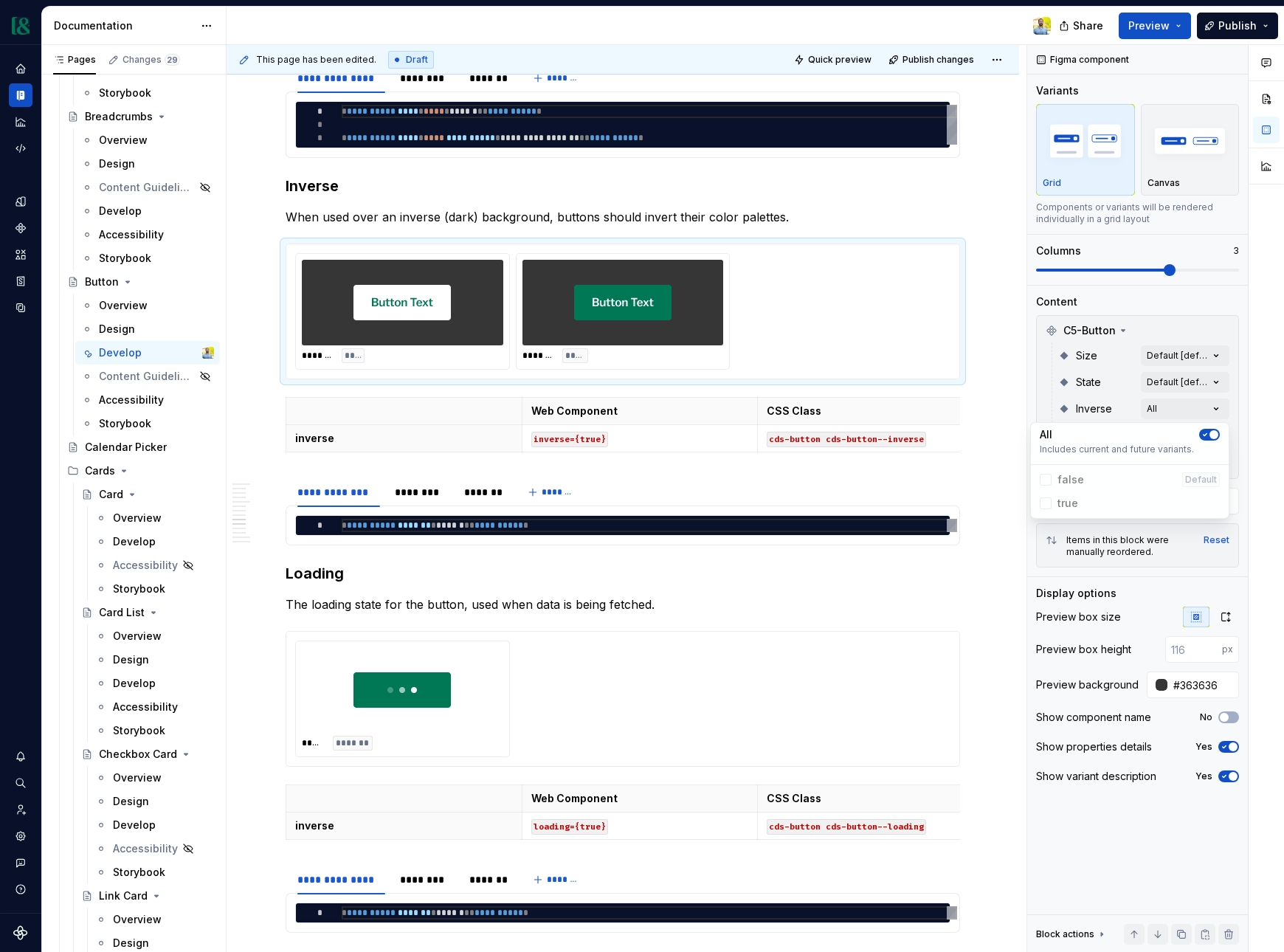
click at [691, 748] on html "Currency Dataset M&T Documentation Share Preview Publish Pages Changes 29 Add A…" at bounding box center [642, 476] width 1284 height 952
type input "#FFFFFF"
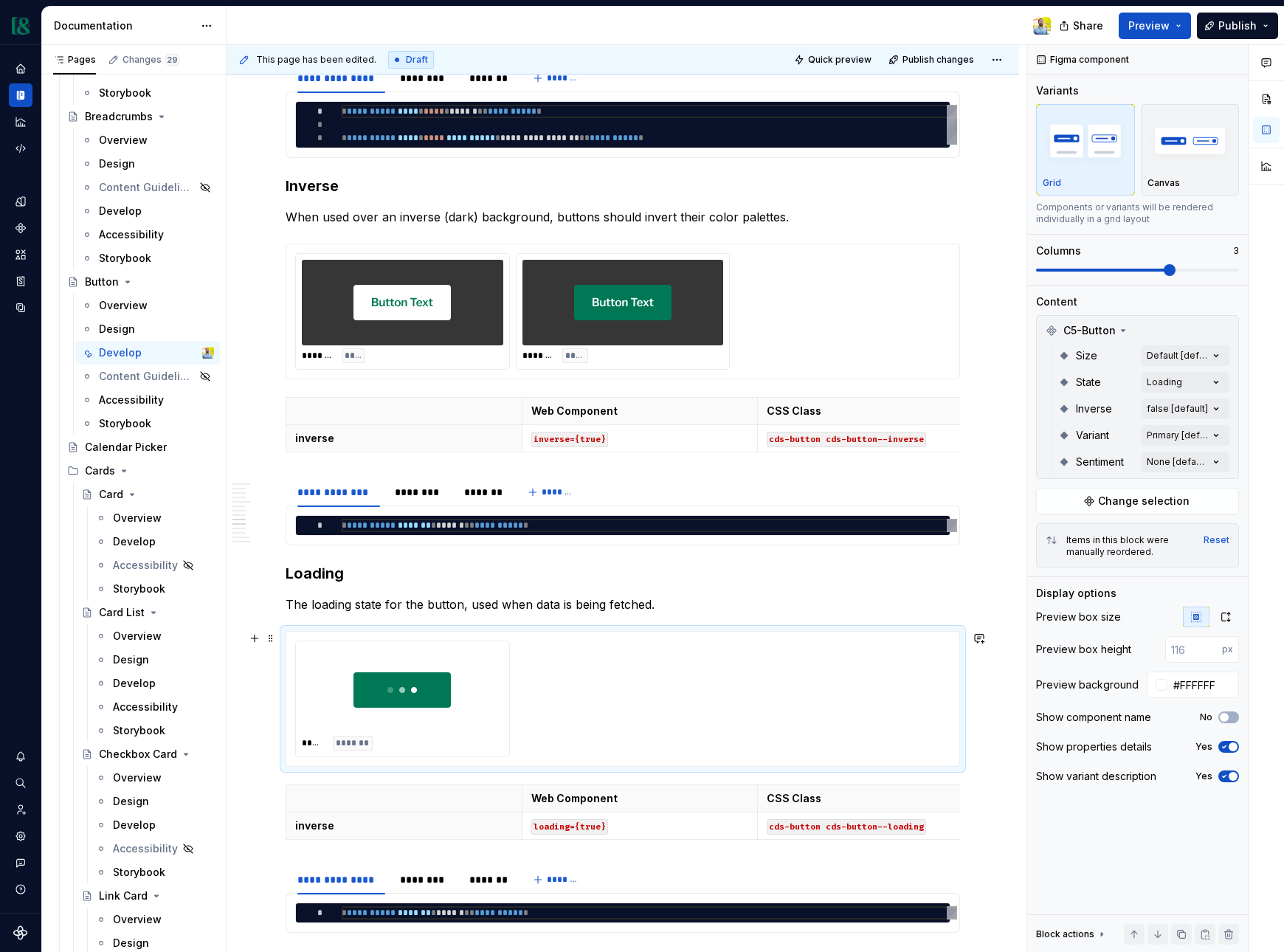
click at [630, 720] on div "***** *******" at bounding box center [623, 699] width 655 height 117
click at [1204, 462] on div "Comments Open comments No comments yet Select ‘Comment’ from the block context …" at bounding box center [1155, 499] width 256 height 908
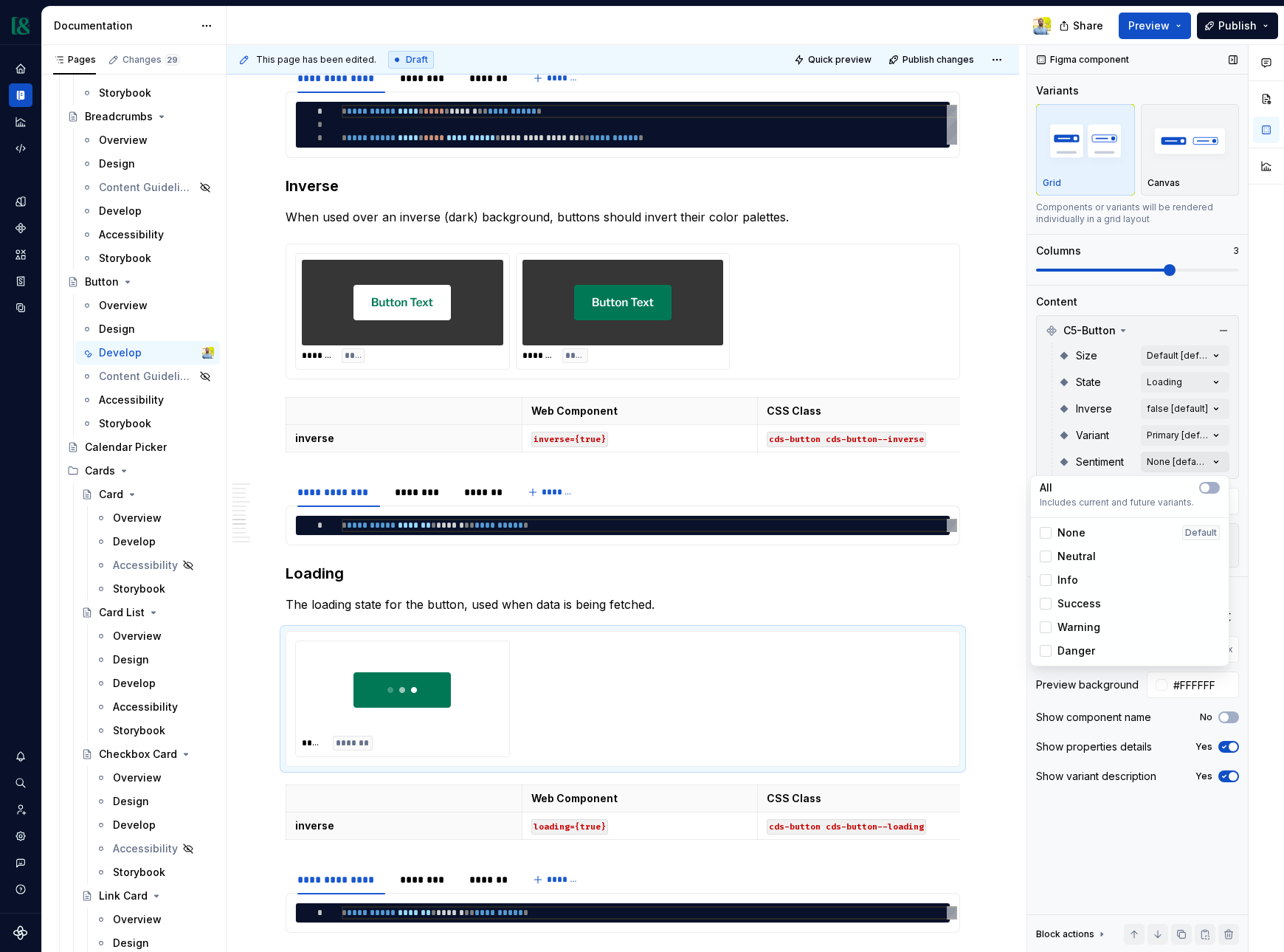
click at [1204, 462] on div "Comments Open comments No comments yet Select ‘Comment’ from the block context …" at bounding box center [1155, 499] width 256 height 908
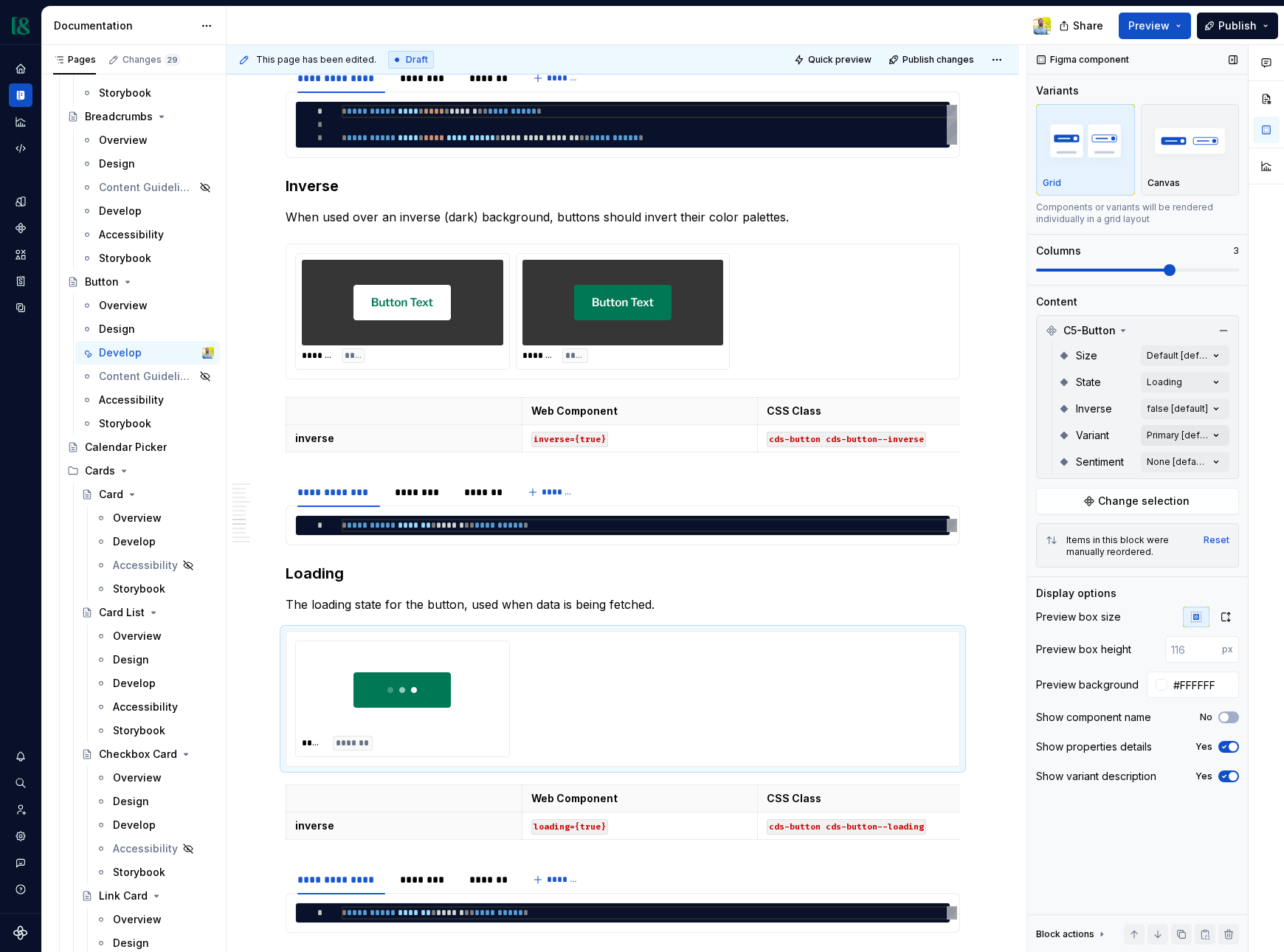
click at [1197, 429] on div "Comments Open comments No comments yet Select ‘Comment’ from the block context …" at bounding box center [1155, 499] width 256 height 908
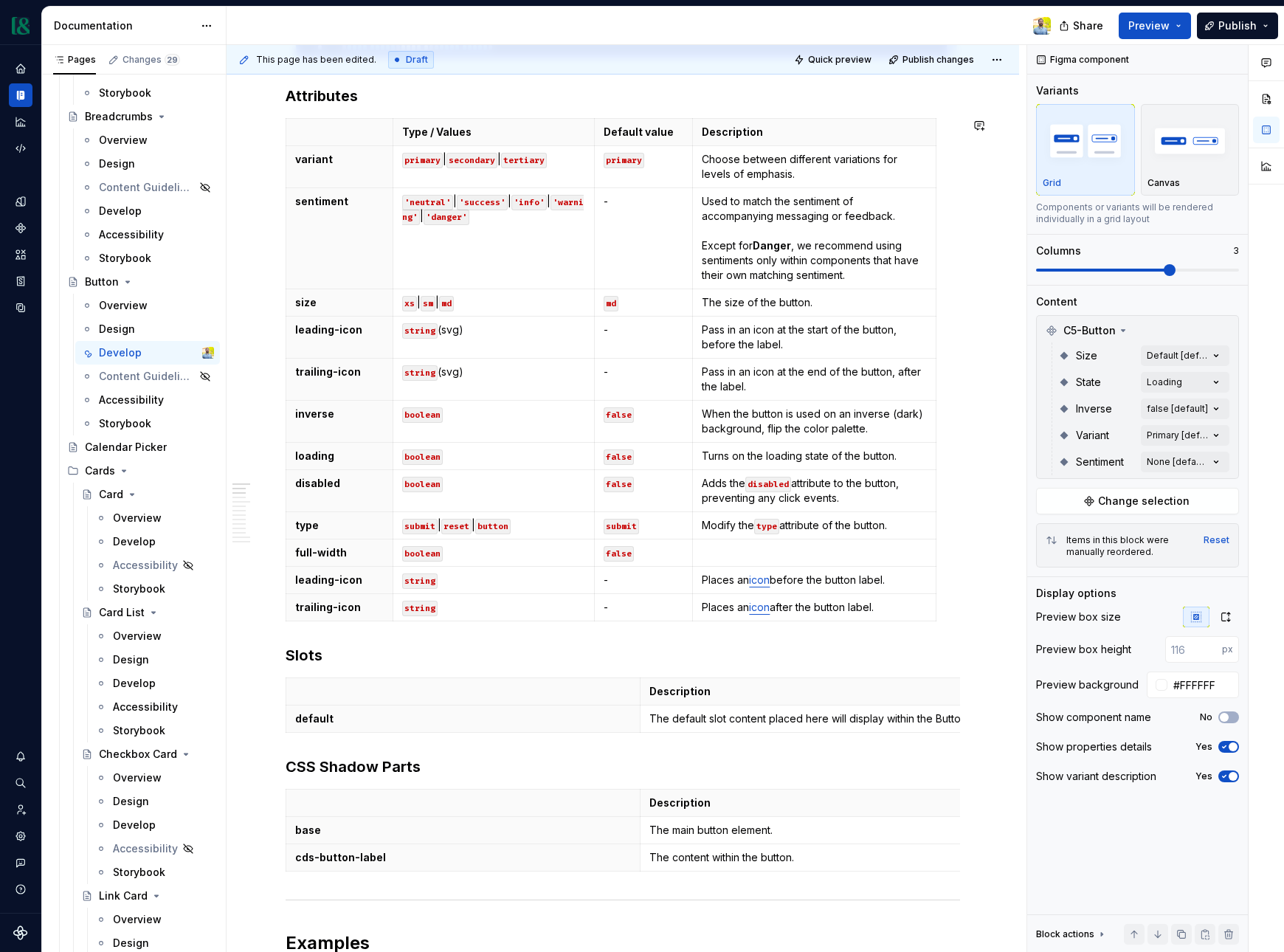
scroll to position [0, 0]
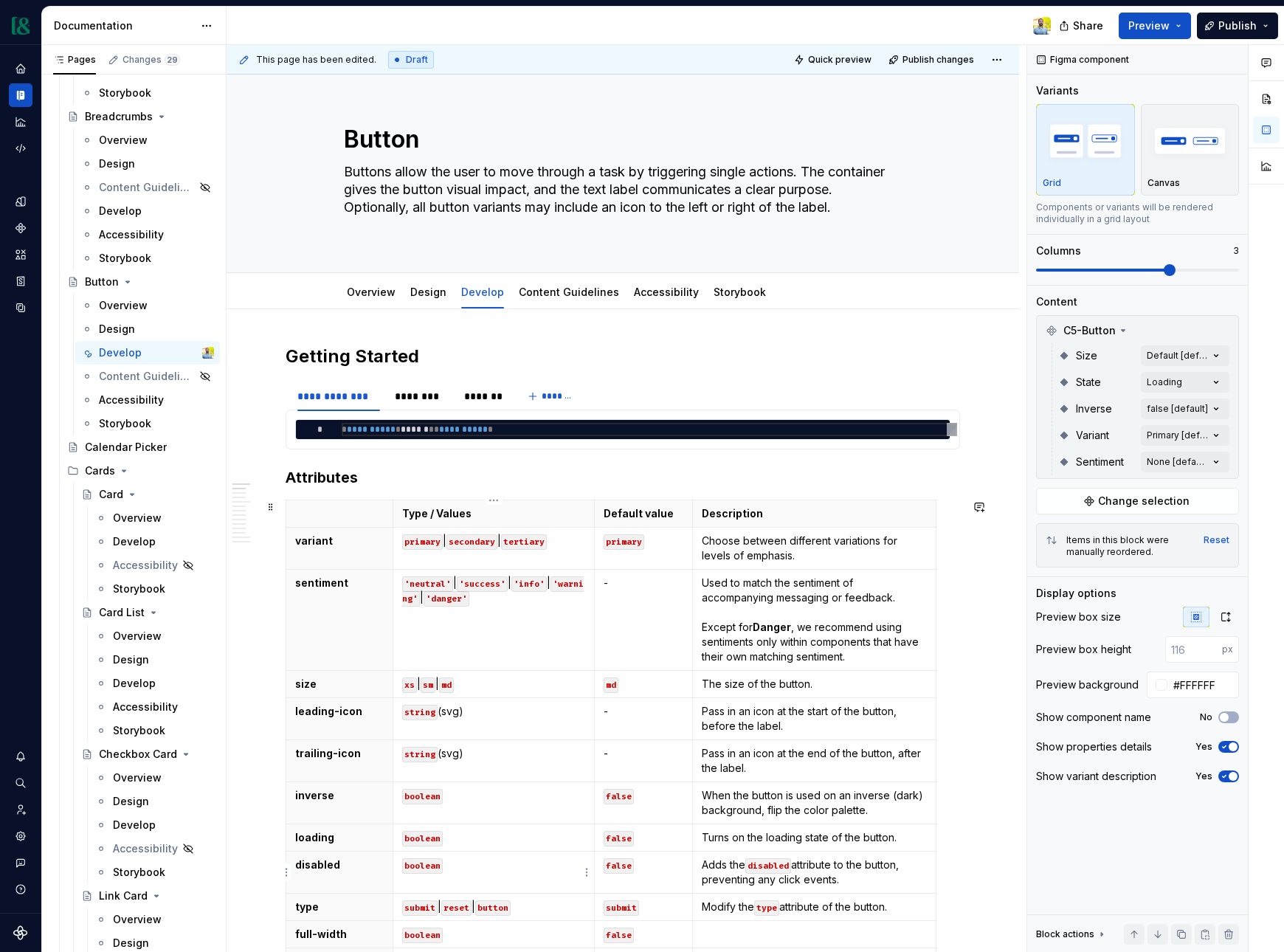
type textarea "*"
